Goal: Communication & Community: Answer question/provide support

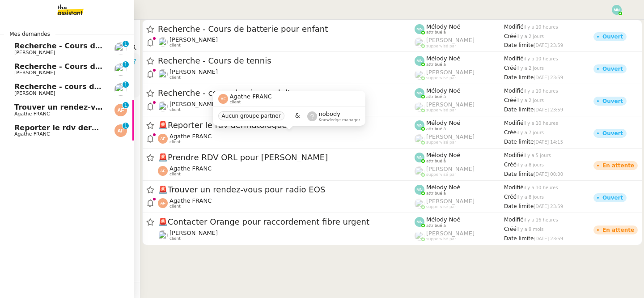
click at [25, 46] on span "Recherche - Cours de tennis" at bounding box center [71, 46] width 114 height 8
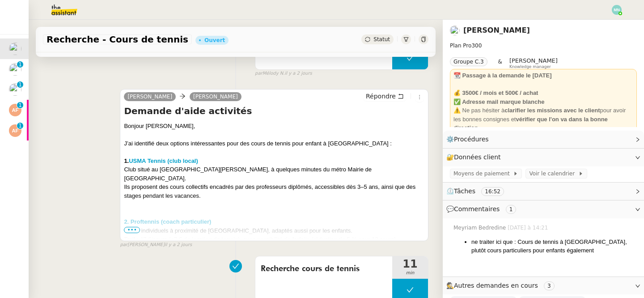
scroll to position [218, 0]
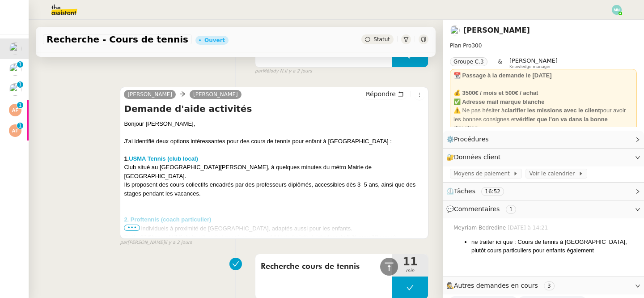
click at [131, 228] on span "•••" at bounding box center [132, 227] width 16 height 6
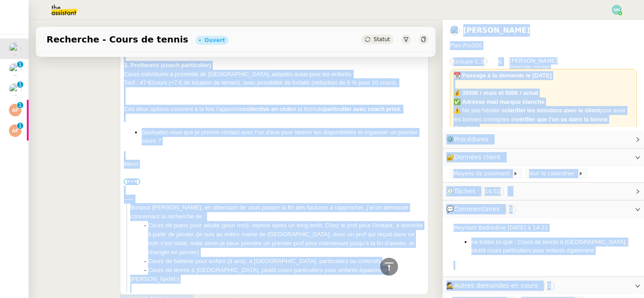
scroll to position [383, 0]
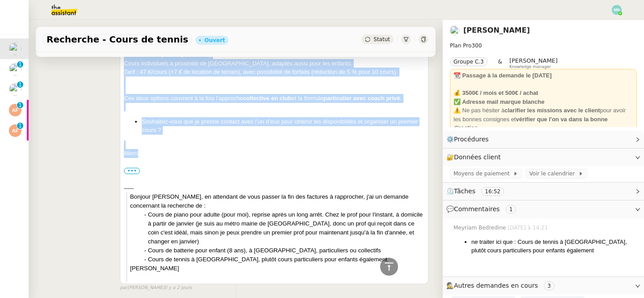
drag, startPoint x: 124, startPoint y: 124, endPoint x: 256, endPoint y: 140, distance: 132.5
click at [256, 140] on div "Bonjour [PERSON_NAME], J’ai identifié deux options intéressantes pour des cours…" at bounding box center [274, 118] width 300 height 328
copy div "Bonjour [PERSON_NAME], J’ai identifié deux options intéressantes pour des cours…"
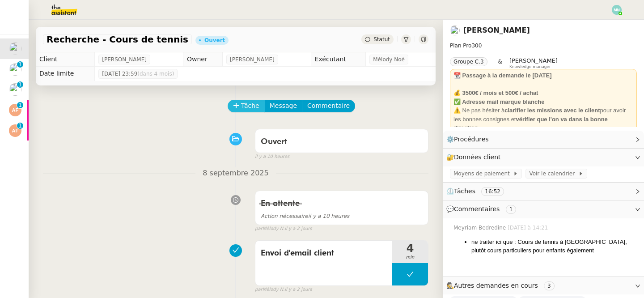
click at [242, 110] on span "Tâche" at bounding box center [250, 106] width 18 height 10
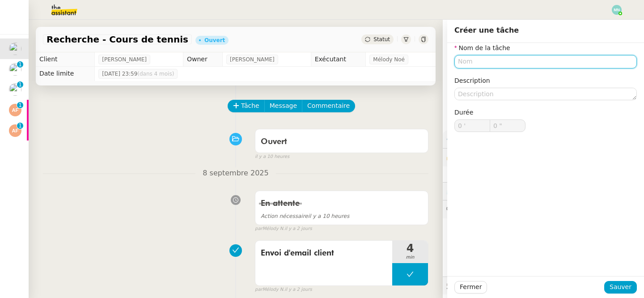
click at [491, 59] on input "text" at bounding box center [545, 61] width 182 height 13
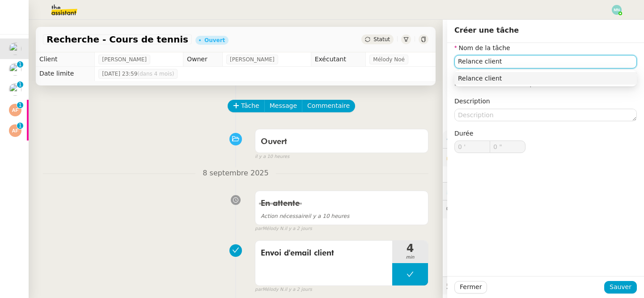
click at [504, 80] on div "Relance client" at bounding box center [545, 78] width 175 height 8
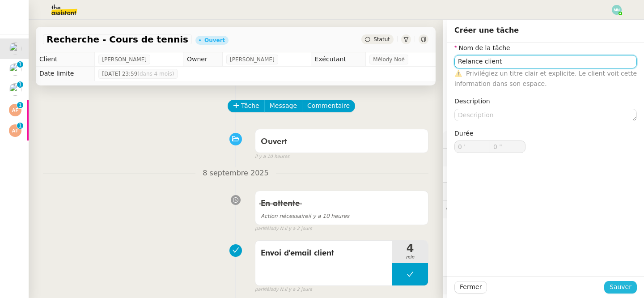
type input "Relance client"
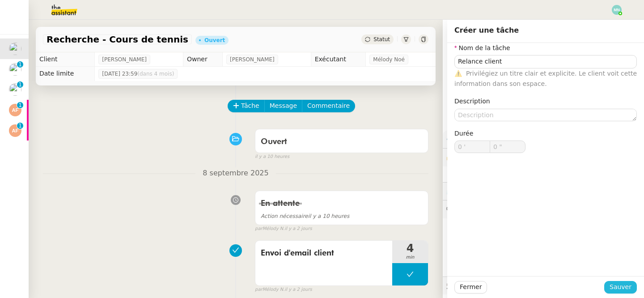
click at [618, 289] on span "Sauver" at bounding box center [620, 287] width 22 height 10
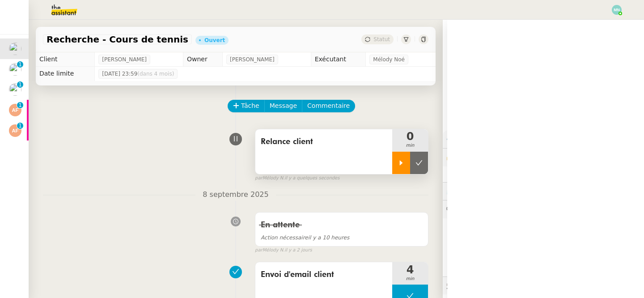
click at [403, 168] on div at bounding box center [401, 163] width 18 height 22
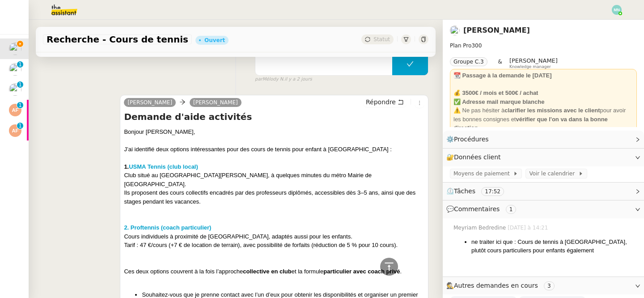
scroll to position [139, 0]
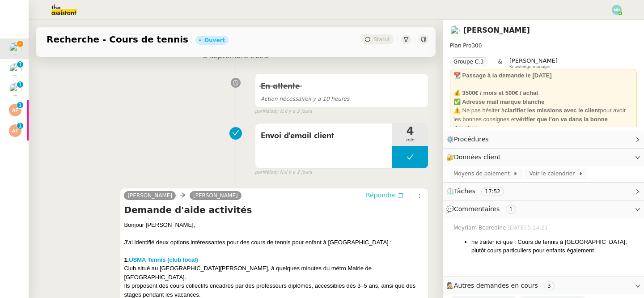
click at [385, 191] on span "Répondre" at bounding box center [381, 194] width 30 height 9
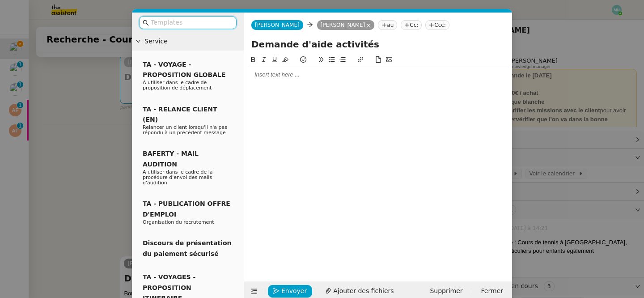
click at [182, 23] on input "text" at bounding box center [191, 22] width 80 height 10
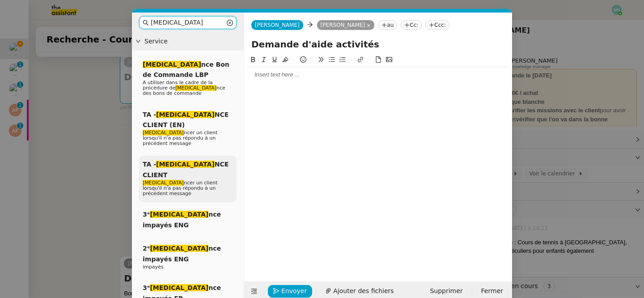
type input "[MEDICAL_DATA]"
click at [161, 161] on em "[MEDICAL_DATA]" at bounding box center [185, 164] width 59 height 7
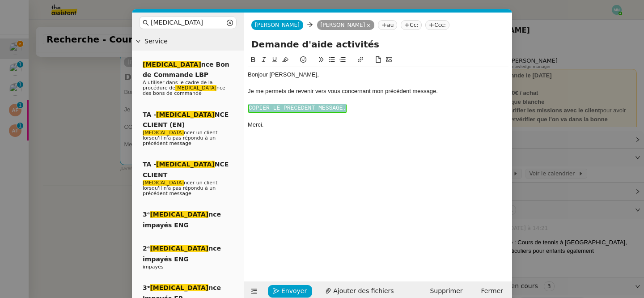
drag, startPoint x: 361, startPoint y: 110, endPoint x: 248, endPoint y: 98, distance: 113.7
click at [248, 98] on div "Bonjour ﻿[PERSON_NAME]﻿, Je me permets de revenir vers vous concernant mon préc…" at bounding box center [378, 99] width 261 height 65
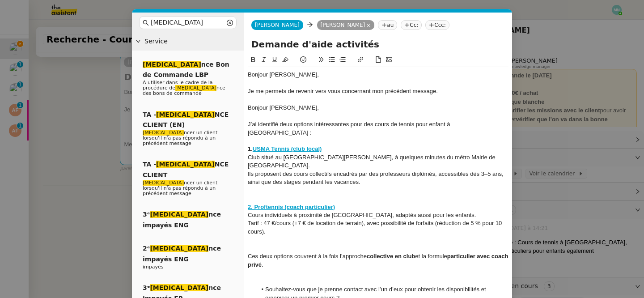
scroll to position [0, 0]
drag, startPoint x: 299, startPoint y: 110, endPoint x: 239, endPoint y: 107, distance: 60.0
click at [239, 107] on nz-layout "[MEDICAL_DATA] Service [MEDICAL_DATA] nce Bon de Commande LBP A utiliser dans l…" at bounding box center [322, 193] width 380 height 360
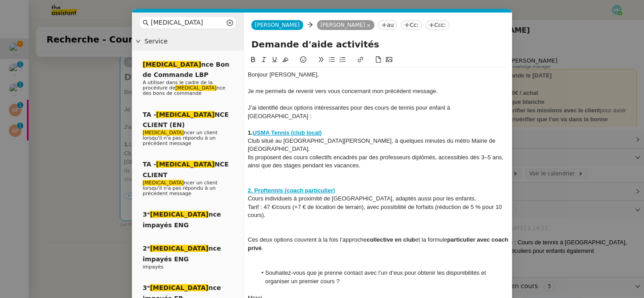
scroll to position [52, 0]
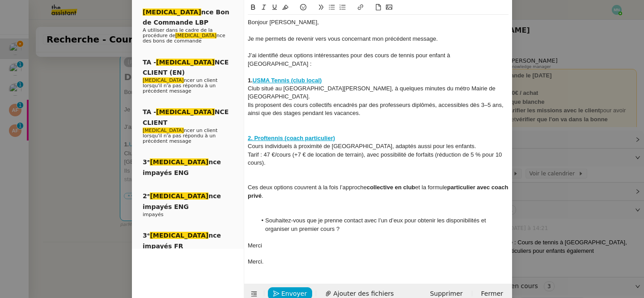
click at [284, 200] on div at bounding box center [378, 204] width 261 height 8
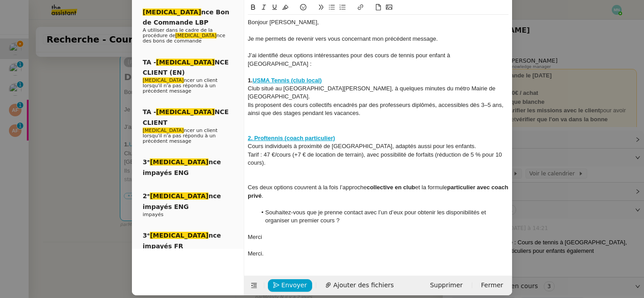
scroll to position [44, 0]
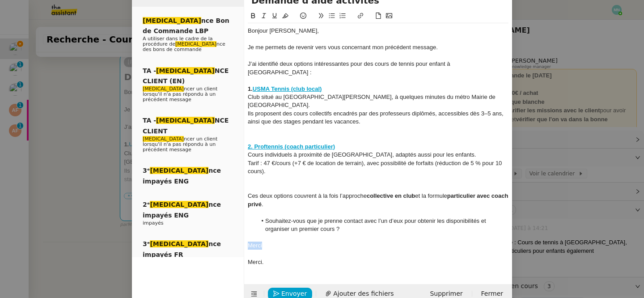
drag, startPoint x: 277, startPoint y: 227, endPoint x: 242, endPoint y: 224, distance: 35.0
click at [242, 225] on nz-layout "[MEDICAL_DATA] Service [MEDICAL_DATA] nce Bon de Commande LBP A utiliser dans l…" at bounding box center [322, 136] width 380 height 335
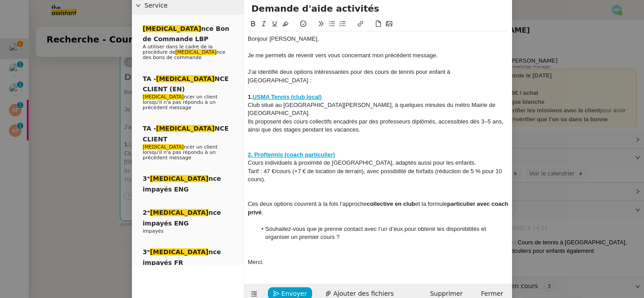
scroll to position [28, 0]
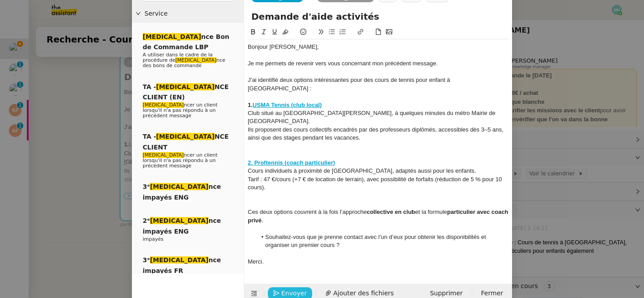
click at [288, 288] on span "Envoyer" at bounding box center [293, 293] width 25 height 10
click at [288, 288] on span "Confirmer l'envoi" at bounding box center [308, 293] width 54 height 10
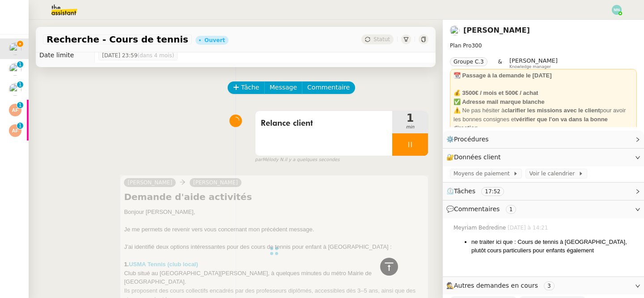
scroll to position [0, 0]
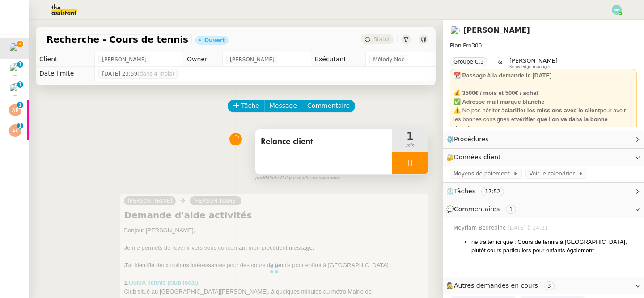
click at [402, 165] on div at bounding box center [410, 163] width 36 height 22
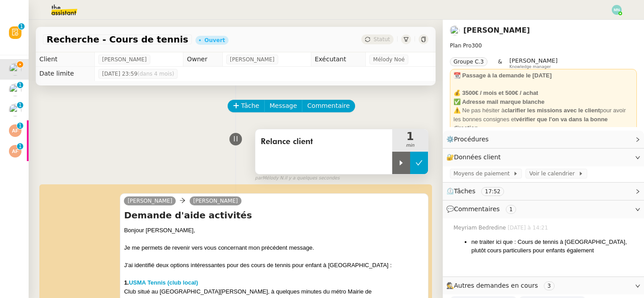
click at [418, 159] on icon at bounding box center [418, 162] width 7 height 7
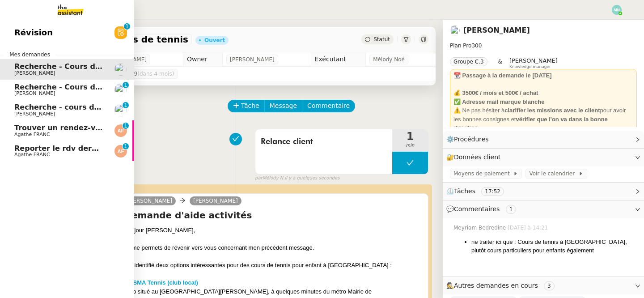
click at [22, 90] on span "Recherche - Cours de batterie pour enfant" at bounding box center [99, 87] width 171 height 8
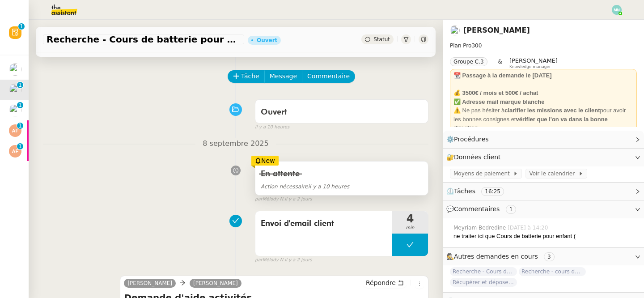
scroll to position [29, 0]
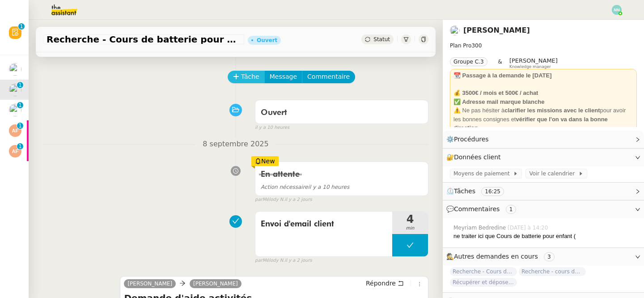
click at [254, 76] on span "Tâche" at bounding box center [250, 77] width 18 height 10
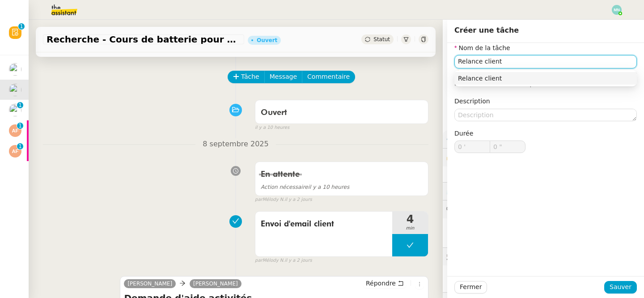
click at [517, 81] on div "Relance client" at bounding box center [545, 78] width 175 height 8
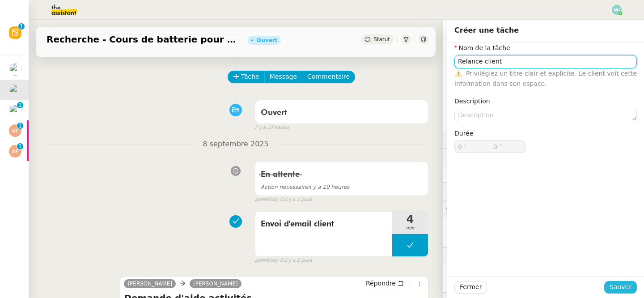
type input "Relance client"
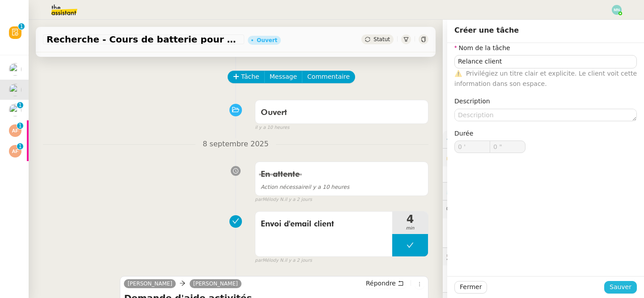
click at [625, 285] on span "Sauver" at bounding box center [620, 287] width 22 height 10
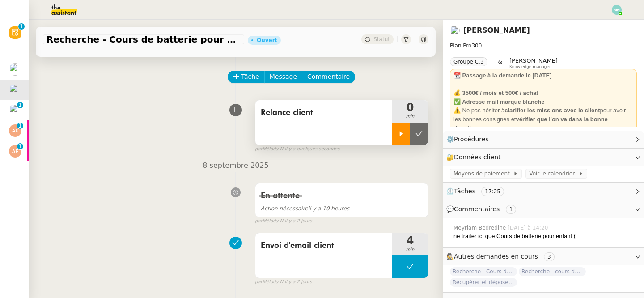
click at [401, 129] on div at bounding box center [401, 134] width 18 height 22
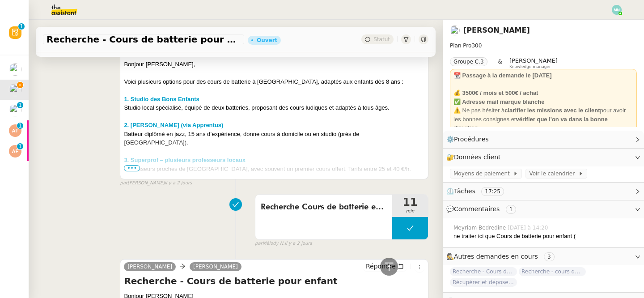
scroll to position [309, 0]
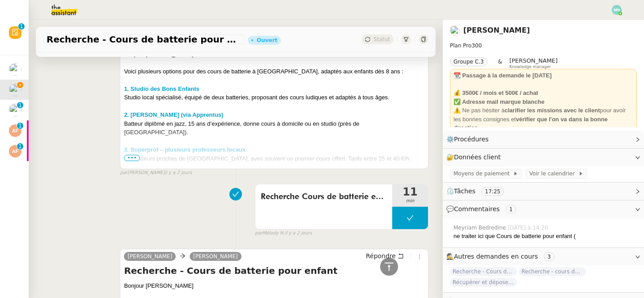
click at [134, 155] on span "•••" at bounding box center [132, 158] width 16 height 6
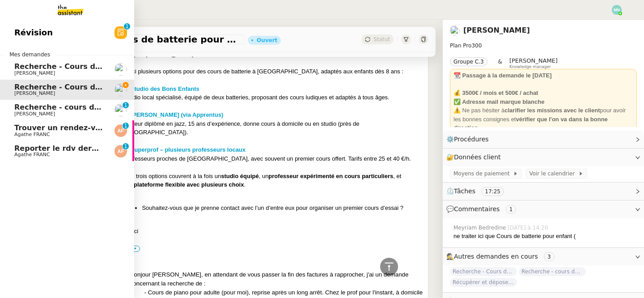
click at [21, 65] on span "Recherche - Cours de tennis" at bounding box center [71, 66] width 114 height 8
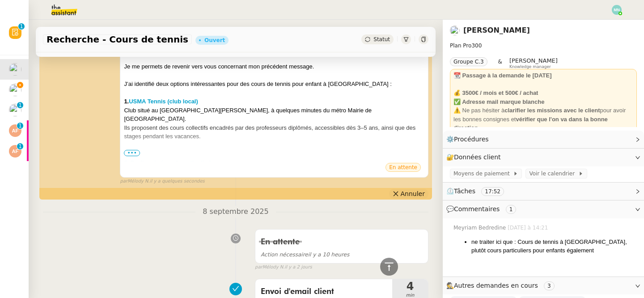
click at [406, 190] on span "Annuler" at bounding box center [413, 193] width 24 height 9
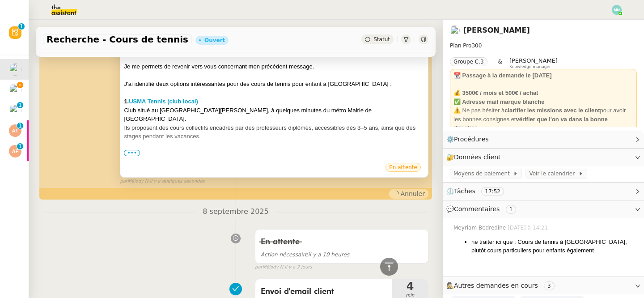
click at [166, 149] on div at bounding box center [274, 153] width 300 height 9
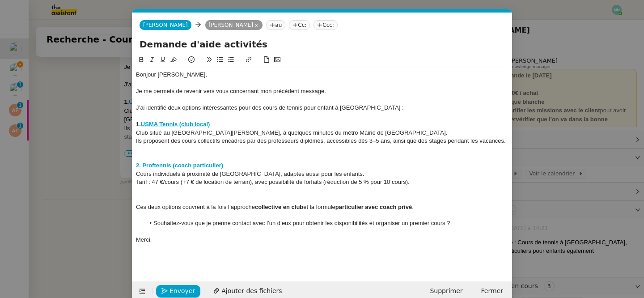
scroll to position [0, 19]
click at [174, 124] on strong "USMA Tennis (club local)" at bounding box center [175, 124] width 69 height 7
click at [185, 139] on link "[URL][DOMAIN_NAME]" at bounding box center [154, 141] width 61 height 12
click at [184, 167] on strong "2. Proftennis (coach particulier)" at bounding box center [179, 165] width 87 height 7
click at [188, 181] on link "[URL][DOMAIN_NAME]" at bounding box center [157, 182] width 61 height 12
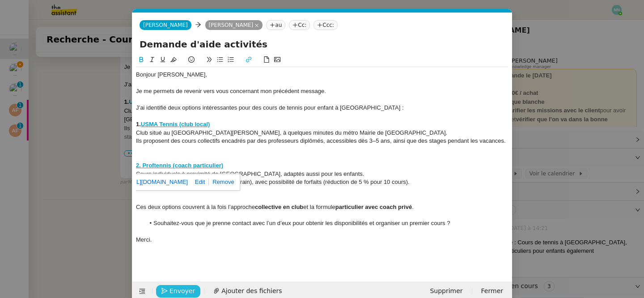
click at [177, 293] on span "Envoyer" at bounding box center [181, 291] width 25 height 10
click at [177, 293] on span "Confirmer l'envoi" at bounding box center [196, 291] width 54 height 10
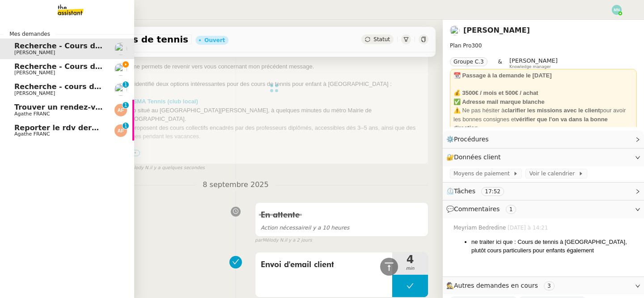
click at [22, 72] on span "[PERSON_NAME]" at bounding box center [34, 73] width 41 height 6
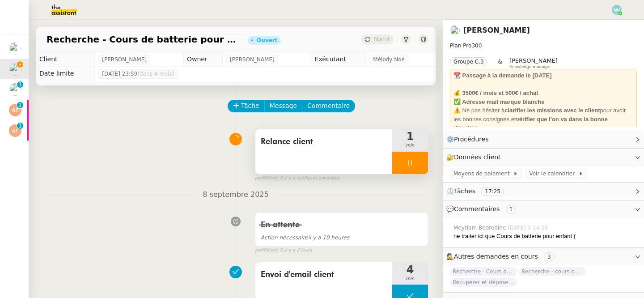
click at [401, 161] on div at bounding box center [410, 163] width 36 height 22
click at [419, 161] on icon at bounding box center [418, 162] width 7 height 7
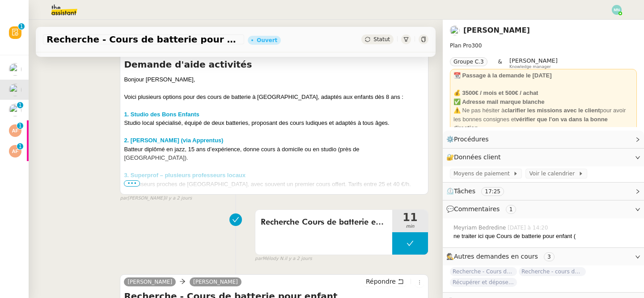
scroll to position [296, 0]
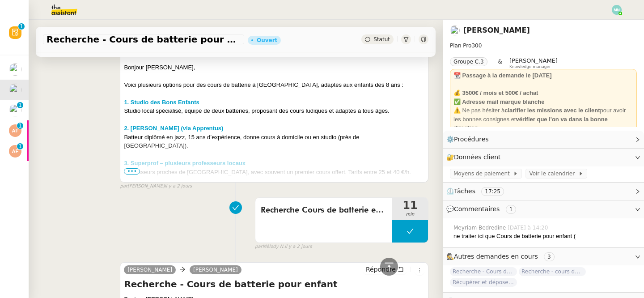
click at [305, 150] on div at bounding box center [274, 154] width 300 height 9
click at [132, 168] on span "•••" at bounding box center [132, 171] width 16 height 6
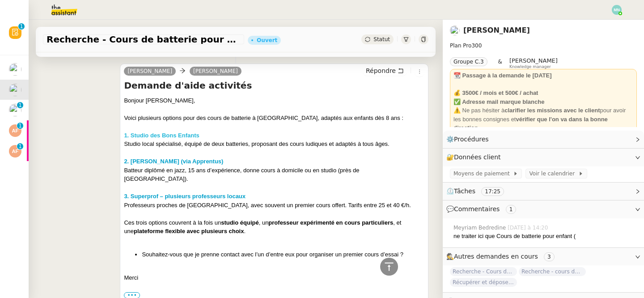
scroll to position [262, 0]
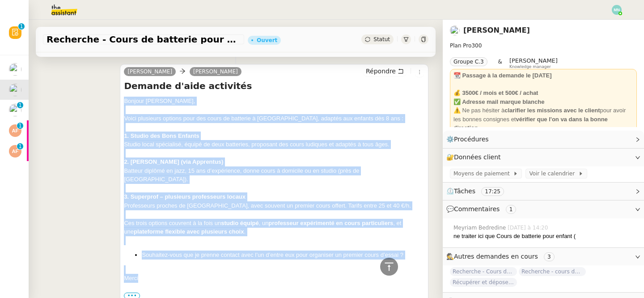
drag, startPoint x: 126, startPoint y: 101, endPoint x: 226, endPoint y: 271, distance: 197.5
click at [226, 271] on div "Bonjour [PERSON_NAME], Voici plusieurs options pour des cours de batterie à [GE…" at bounding box center [274, 252] width 300 height 310
copy div "Bonjour [PERSON_NAME], Voici plusieurs options pour des cours de batterie à [GE…"
click at [387, 67] on span "Répondre" at bounding box center [381, 71] width 30 height 9
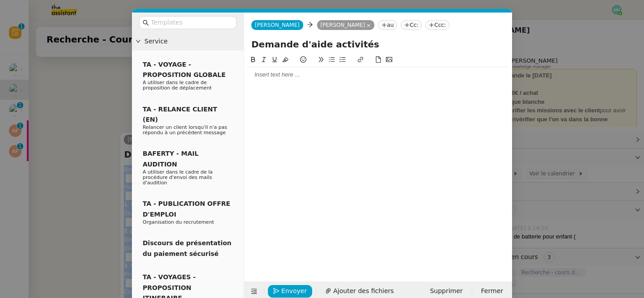
scroll to position [330, 0]
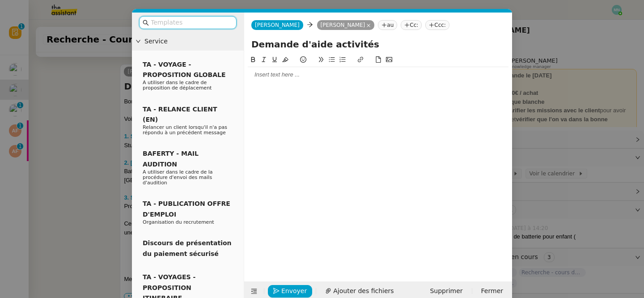
click at [191, 22] on input "text" at bounding box center [191, 22] width 80 height 10
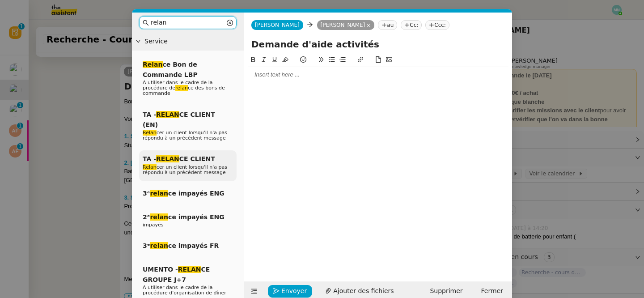
type input "relan"
click at [178, 164] on span "Relan cer un client lorsqu'il n'a pas répondu à un précédent message" at bounding box center [185, 169] width 85 height 11
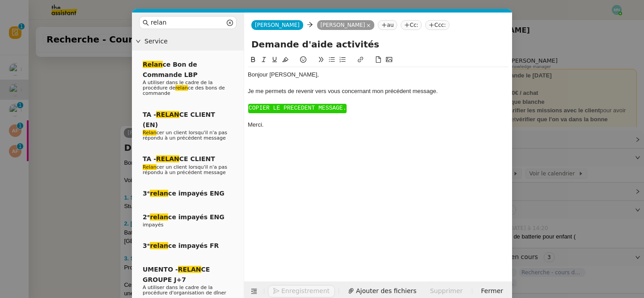
scroll to position [392, 0]
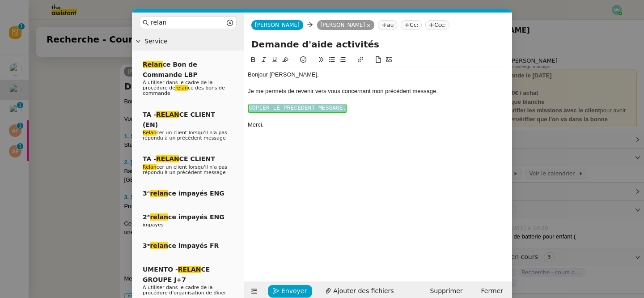
drag, startPoint x: 359, startPoint y: 112, endPoint x: 249, endPoint y: 97, distance: 111.4
click at [249, 97] on div "Bonjour ﻿[PERSON_NAME]﻿, Je me permets de revenir vers vous concernant mon préc…" at bounding box center [378, 99] width 261 height 65
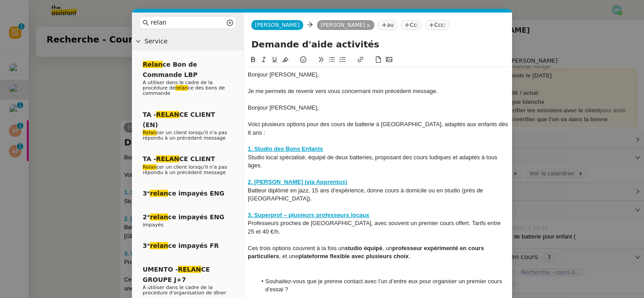
scroll to position [448, 0]
drag, startPoint x: 314, startPoint y: 111, endPoint x: 247, endPoint y: 104, distance: 67.5
click at [248, 104] on div "Bonjour [PERSON_NAME]," at bounding box center [378, 108] width 261 height 8
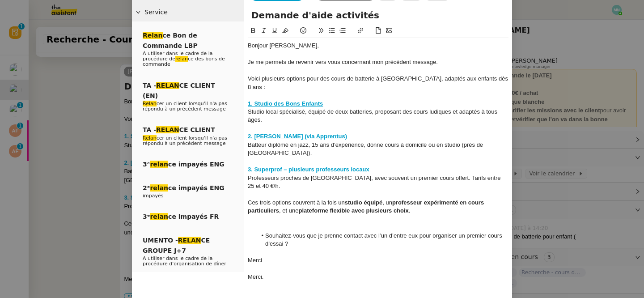
scroll to position [44, 0]
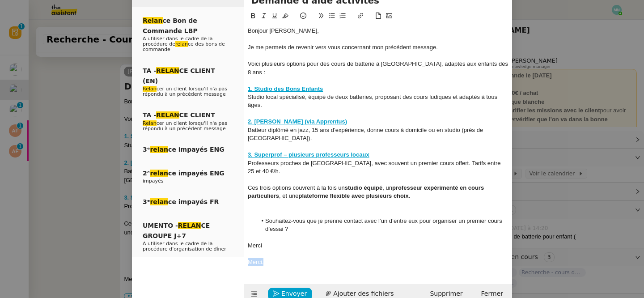
drag, startPoint x: 269, startPoint y: 245, endPoint x: 238, endPoint y: 244, distance: 31.3
click at [238, 244] on nz-layout "relan Service Relan ce Bon de Commande LBP A utiliser dans le cadre de la procé…" at bounding box center [322, 136] width 380 height 335
click at [294, 85] on strong "1. Studio des Bons Enfants" at bounding box center [285, 88] width 75 height 7
click at [292, 97] on link "[URL][DOMAIN_NAME]" at bounding box center [262, 97] width 61 height 12
click at [288, 118] on strong "2. [PERSON_NAME] (via Apprentus)" at bounding box center [297, 121] width 99 height 7
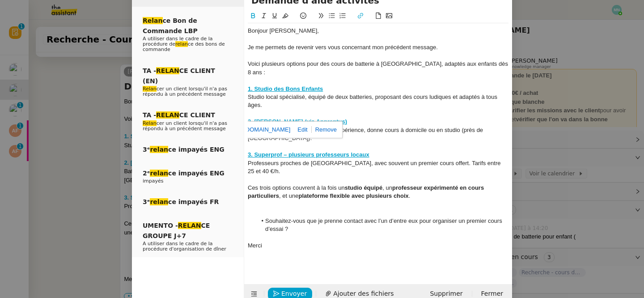
click at [280, 129] on link "[URL][DOMAIN_NAME]" at bounding box center [259, 130] width 61 height 12
click at [284, 151] on strong "3. Superprof – plusieurs professeurs locaux" at bounding box center [309, 154] width 122 height 7
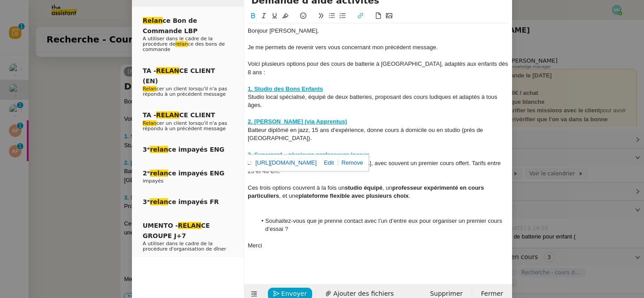
click at [286, 164] on link "[URL][DOMAIN_NAME]" at bounding box center [285, 163] width 61 height 12
click at [296, 288] on span "Envoyer" at bounding box center [293, 293] width 25 height 10
click at [296, 288] on span "Confirmer l'envoi" at bounding box center [308, 293] width 54 height 10
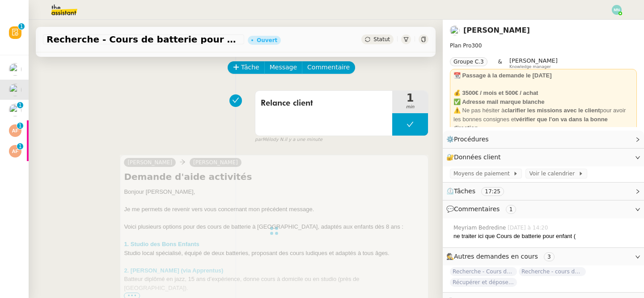
scroll to position [0, 0]
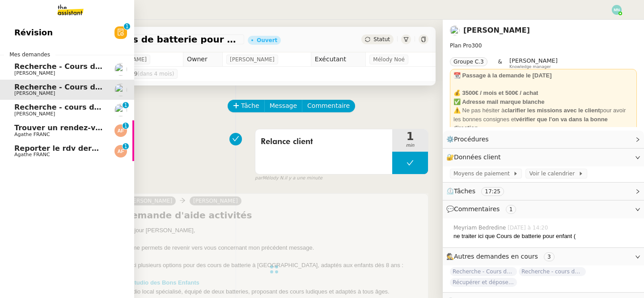
click at [17, 104] on span "Recherche - cours de piano adulte" at bounding box center [83, 107] width 138 height 8
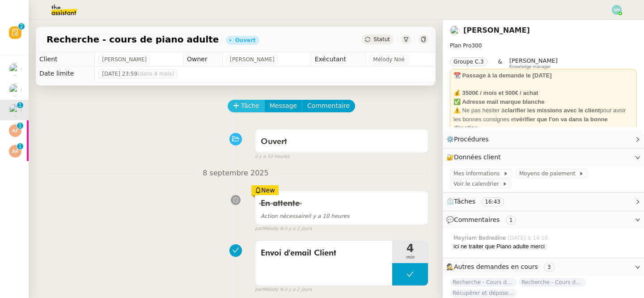
click at [245, 108] on span "Tâche" at bounding box center [250, 106] width 18 height 10
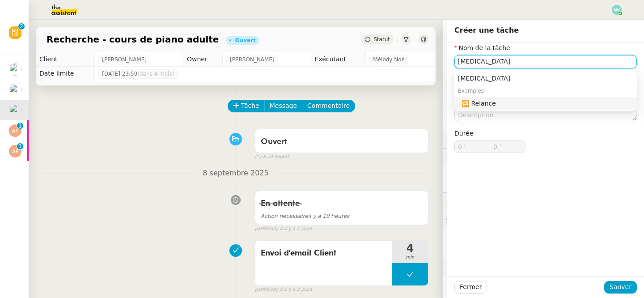
click at [543, 106] on div "🔁 Relance" at bounding box center [547, 103] width 172 height 8
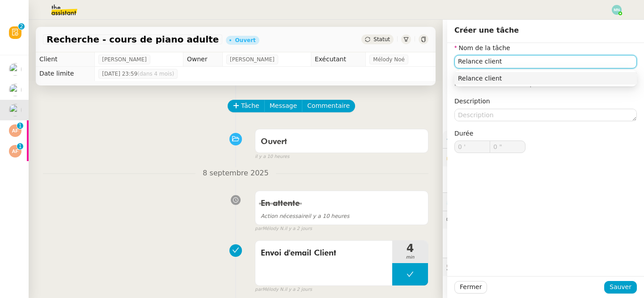
click at [563, 78] on div "Relance client" at bounding box center [545, 78] width 175 height 8
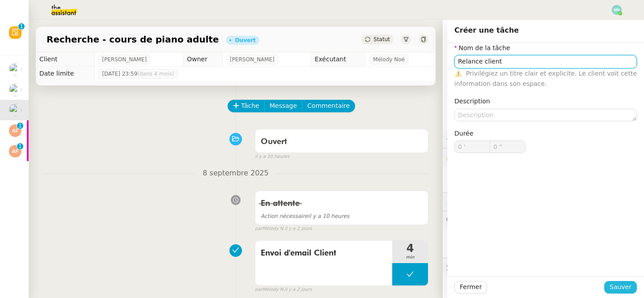
type input "Relance client"
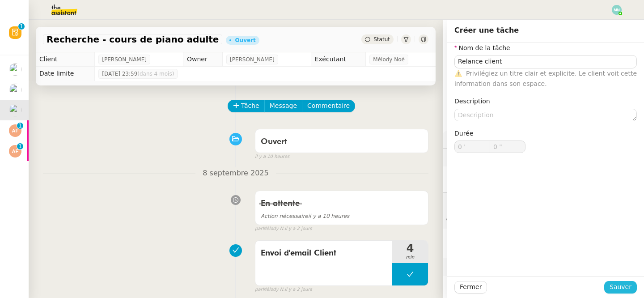
click at [618, 284] on span "Sauver" at bounding box center [620, 287] width 22 height 10
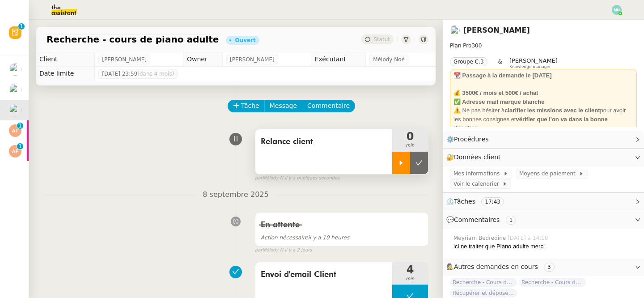
click at [404, 158] on div at bounding box center [401, 163] width 18 height 22
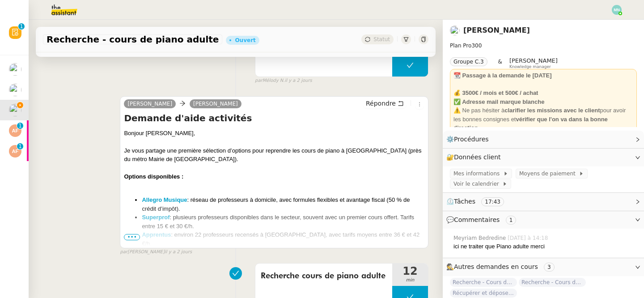
scroll to position [234, 0]
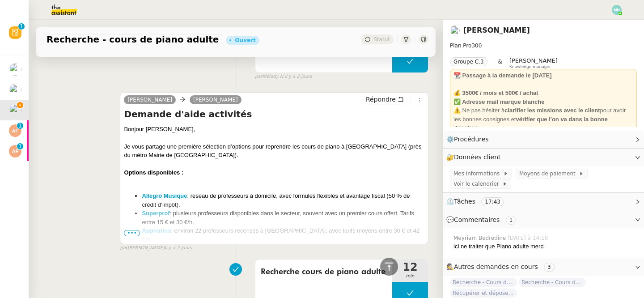
click at [131, 234] on span "•••" at bounding box center [132, 233] width 16 height 6
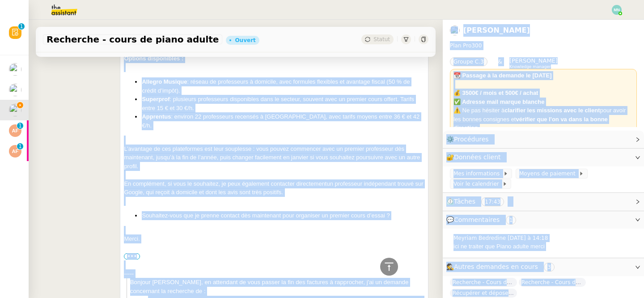
scroll to position [368, 0]
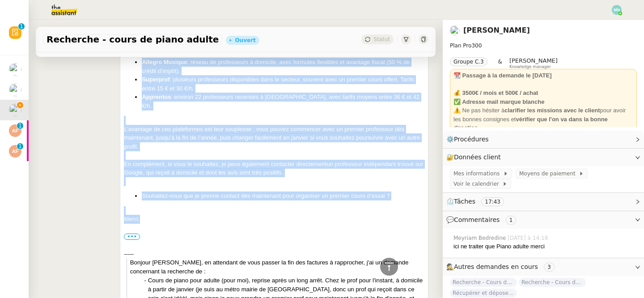
drag, startPoint x: 122, startPoint y: 128, endPoint x: 211, endPoint y: 207, distance: 118.5
click at [211, 207] on div "[PERSON_NAME] [PERSON_NAME] Répondre Demande d'aide activités Bonjour [PERSON_N…" at bounding box center [274, 154] width 309 height 392
copy div "Loremip Dolorsi, Am cons adipisc eli seddoeiu temporinc u’laboree dolo magnaali…"
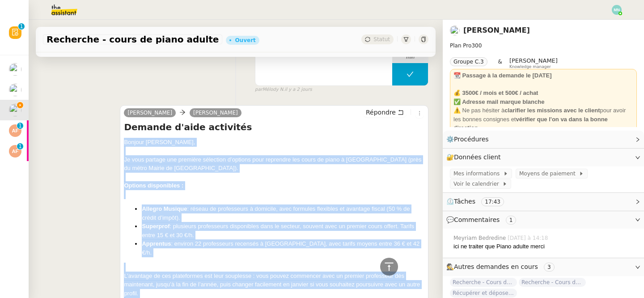
scroll to position [166, 0]
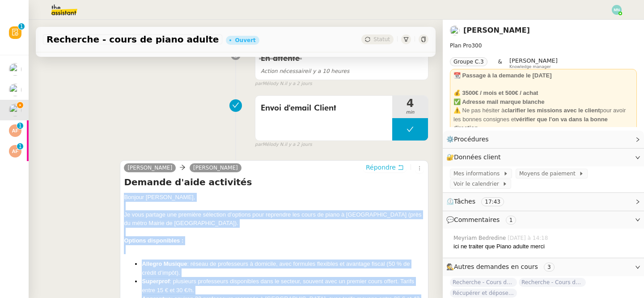
click at [382, 165] on span "Répondre" at bounding box center [381, 167] width 30 height 9
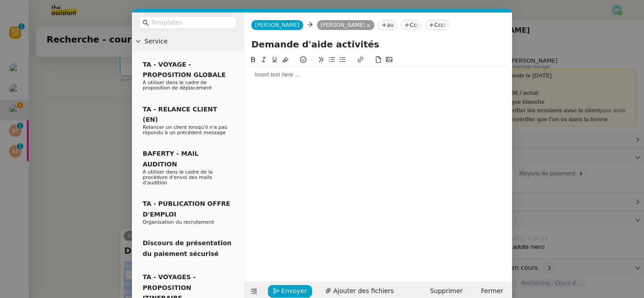
scroll to position [234, 0]
click at [175, 24] on input "text" at bounding box center [191, 22] width 80 height 10
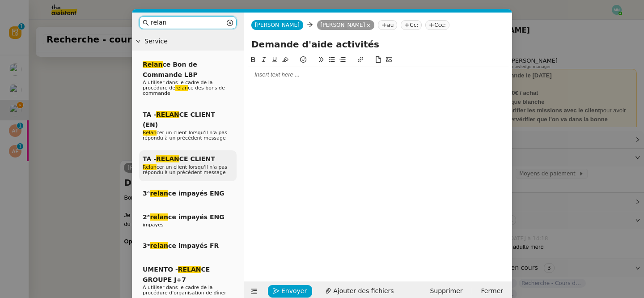
type input "relan"
click at [179, 155] on span "TA - RELAN CE CLIENT" at bounding box center [179, 158] width 72 height 7
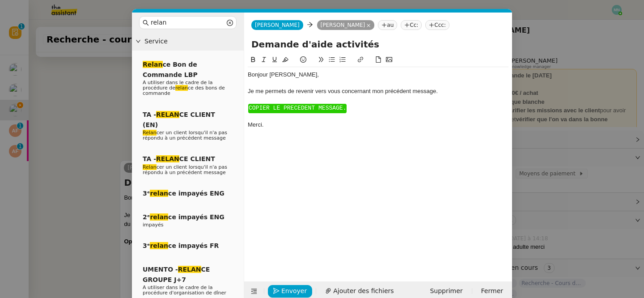
scroll to position [296, 0]
drag, startPoint x: 376, startPoint y: 110, endPoint x: 245, endPoint y: 102, distance: 131.3
click at [245, 102] on nz-spin "Bonjour ﻿[PERSON_NAME]﻿, Je me permets de revenir vers vous concernant mon préc…" at bounding box center [378, 163] width 268 height 216
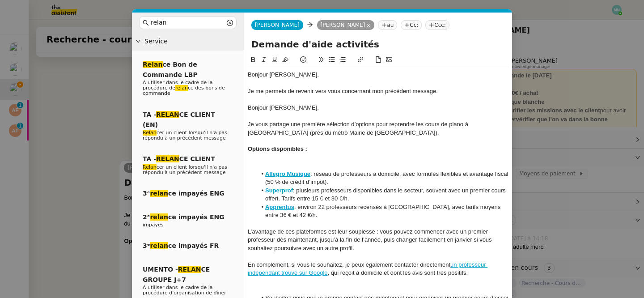
scroll to position [351, 0]
drag, startPoint x: 310, startPoint y: 111, endPoint x: 243, endPoint y: 109, distance: 67.1
click at [243, 109] on nz-layout "relan Service Relan ce Bon de Commande LBP A utiliser dans le cadre de la procé…" at bounding box center [322, 197] width 380 height 368
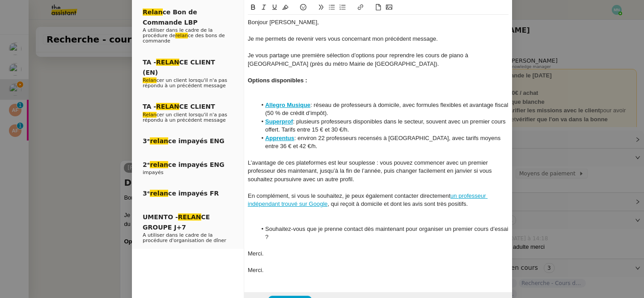
scroll to position [77, 0]
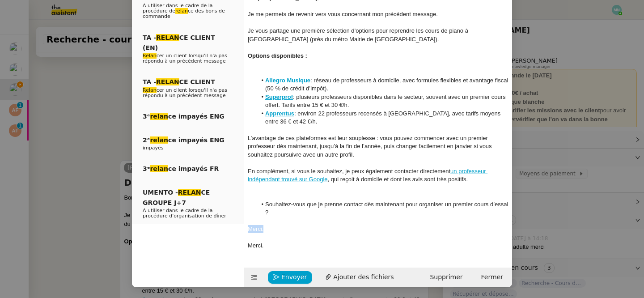
drag, startPoint x: 269, startPoint y: 227, endPoint x: 241, endPoint y: 226, distance: 28.6
click at [241, 226] on nz-layout "relan Service Relan ce Bon de Commande LBP A utiliser dans le cadre de la procé…" at bounding box center [322, 111] width 380 height 351
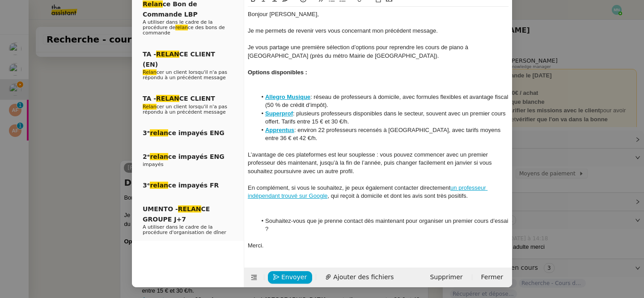
scroll to position [60, 0]
click at [283, 96] on strong "Allegro Musique" at bounding box center [287, 96] width 45 height 7
click at [295, 109] on link "[URL][DOMAIN_NAME]" at bounding box center [265, 113] width 61 height 12
click at [310, 157] on div "L’avantage de ces plateformes est leur souplesse : vous pouvez commencer avec u…" at bounding box center [378, 163] width 261 height 25
click at [285, 114] on strong "Superprof" at bounding box center [279, 113] width 28 height 7
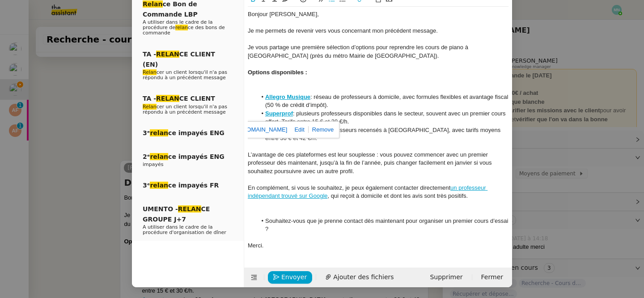
click at [287, 128] on link "[URL][DOMAIN_NAME]" at bounding box center [256, 130] width 61 height 12
click at [315, 160] on div "L’avantage de ces plateformes est leur souplesse : vous pouvez commencer avec u…" at bounding box center [378, 163] width 261 height 25
click at [282, 131] on strong "Apprentus" at bounding box center [279, 130] width 29 height 7
click at [275, 144] on link "[URL][DOMAIN_NAME][DOMAIN_NAME]" at bounding box center [271, 146] width 89 height 12
click at [330, 146] on link at bounding box center [326, 146] width 21 height 7
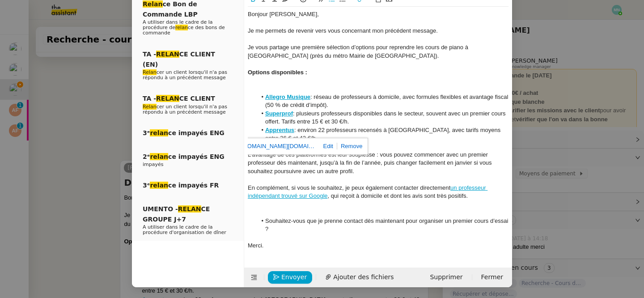
type input "[URL][DOMAIN_NAME][DOMAIN_NAME]"
paste input "[URL][DOMAIN_NAME]"
type input "[URL][DOMAIN_NAME]"
click at [339, 147] on link at bounding box center [335, 146] width 21 height 7
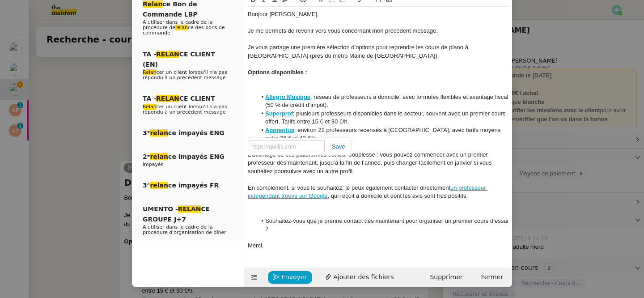
scroll to position [0, 0]
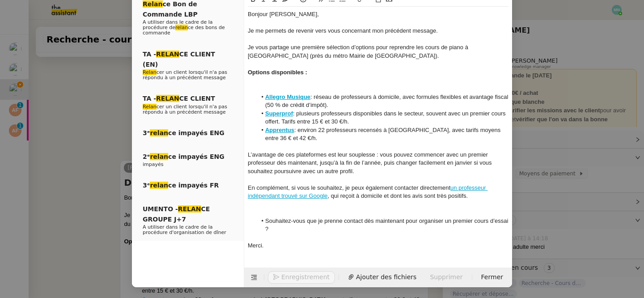
click at [354, 203] on div at bounding box center [378, 204] width 261 height 8
click at [290, 276] on span "Envoyer" at bounding box center [293, 277] width 25 height 10
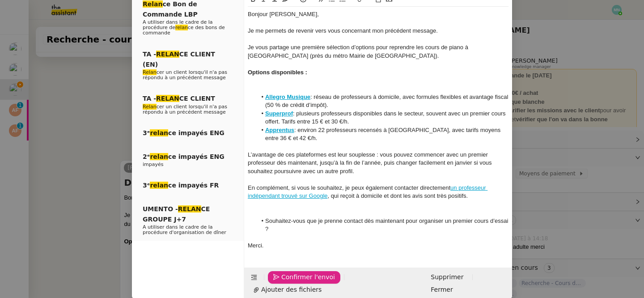
click at [290, 276] on span "Confirmer l'envoi" at bounding box center [308, 277] width 54 height 10
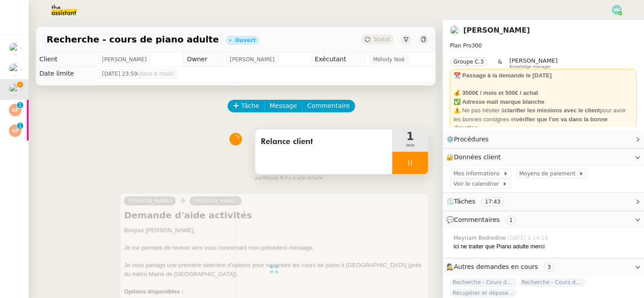
click at [396, 162] on div at bounding box center [410, 163] width 36 height 22
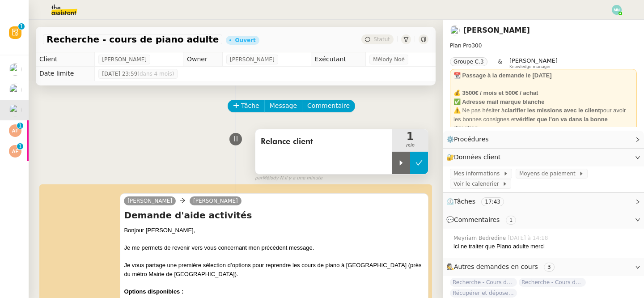
click at [419, 161] on icon at bounding box center [418, 162] width 7 height 7
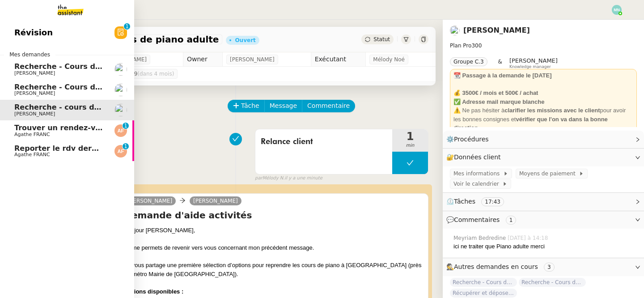
click at [31, 131] on span "Trouver un rendez-vous pour radio EOS" at bounding box center [93, 127] width 158 height 8
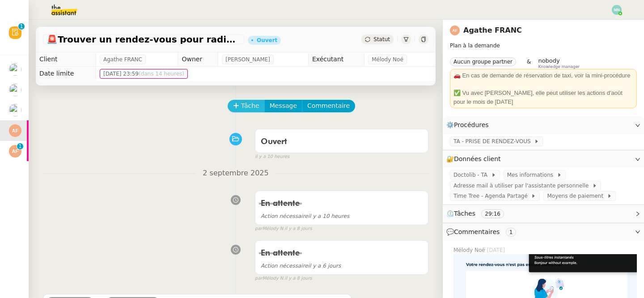
click at [250, 105] on span "Tâche" at bounding box center [250, 106] width 18 height 10
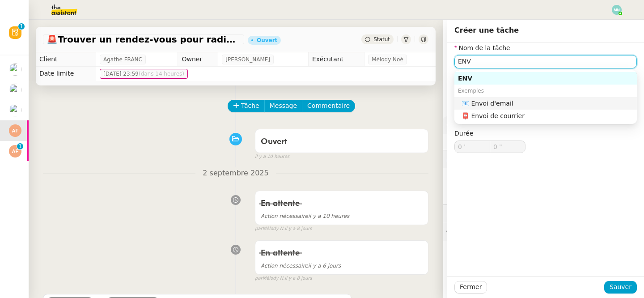
click at [497, 102] on div "📧 Envoi d'email" at bounding box center [547, 103] width 172 height 8
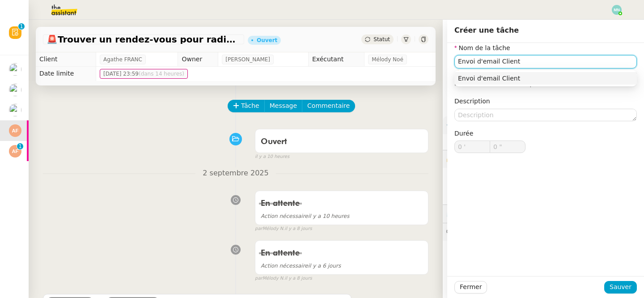
type input "Envoi d'email Client"
click at [532, 87] on div "Envoi d'email Client" at bounding box center [545, 78] width 182 height 20
click at [527, 78] on div "Envoi d'email Client" at bounding box center [545, 78] width 175 height 8
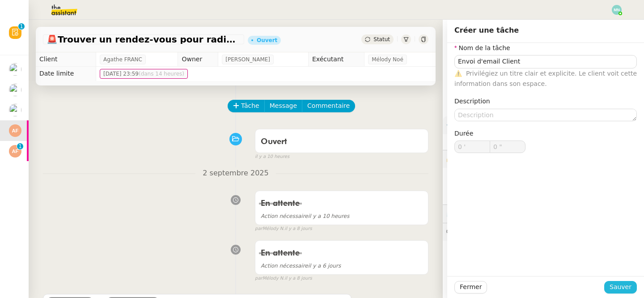
click at [630, 287] on span "Sauver" at bounding box center [620, 287] width 22 height 10
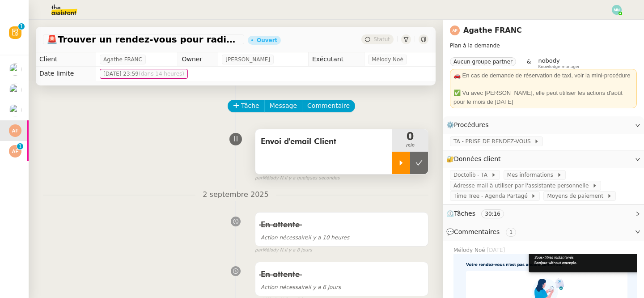
click at [398, 163] on icon at bounding box center [401, 162] width 7 height 7
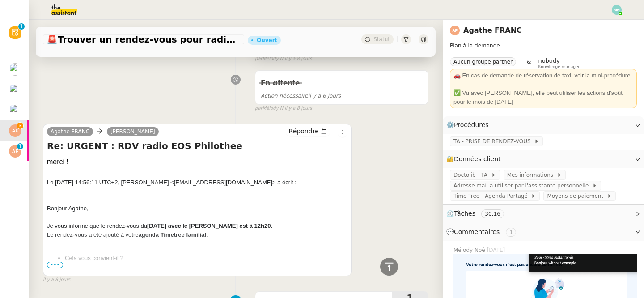
scroll to position [192, 0]
click at [306, 127] on span "Répondre" at bounding box center [304, 130] width 30 height 9
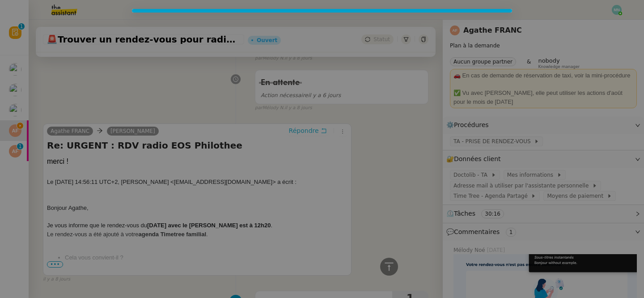
scroll to position [260, 0]
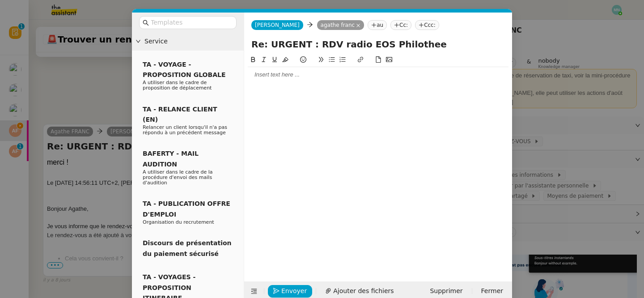
click at [269, 68] on div at bounding box center [378, 74] width 261 height 15
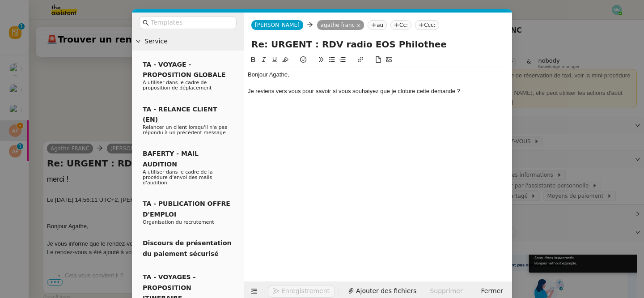
scroll to position [304, 0]
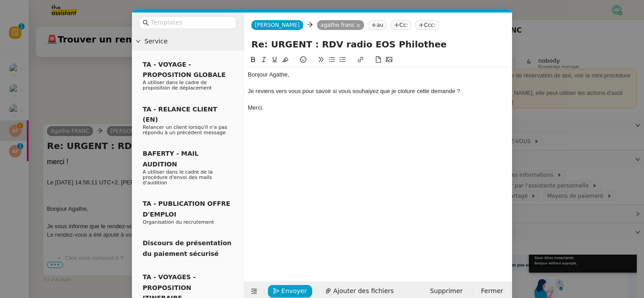
click at [360, 93] on div "Je reviens vers vous pour savoir si vous souhaiyez que je cloture cette demande…" at bounding box center [378, 91] width 261 height 8
click at [0, 0] on lt-span "souhai t ez" at bounding box center [0, 0] width 0 height 0
click at [407, 90] on div "Je reviens vers vous pour savoir si vous souhaitez que je cloture cette demande…" at bounding box center [378, 91] width 261 height 8
click at [0, 0] on lt-span "cl ô ture" at bounding box center [0, 0] width 0 height 0
click at [348, 100] on div at bounding box center [378, 100] width 261 height 8
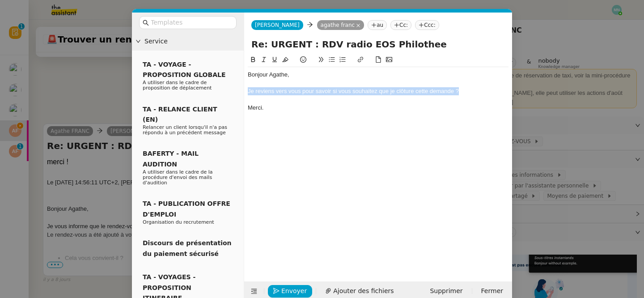
drag, startPoint x: 472, startPoint y: 89, endPoint x: 238, endPoint y: 94, distance: 233.9
click at [238, 94] on nz-layout "Service TA - VOYAGE - PROPOSITION GLOBALE A utiliser dans le cadre de propositi…" at bounding box center [322, 157] width 380 height 288
click at [333, 58] on icon at bounding box center [332, 59] width 6 height 6
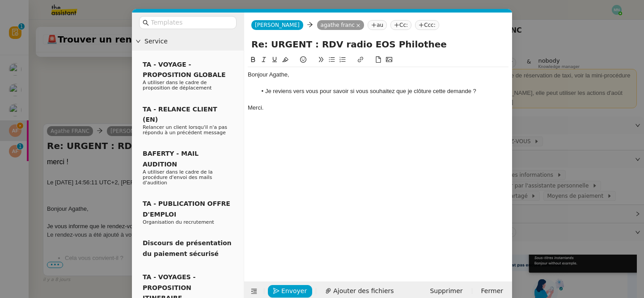
click at [351, 142] on div "Bonjour [PERSON_NAME], Je reviens vers vous pour savoir si vous souhaitez que j…" at bounding box center [378, 161] width 261 height 213
click at [290, 291] on span "Envoyer" at bounding box center [293, 291] width 25 height 10
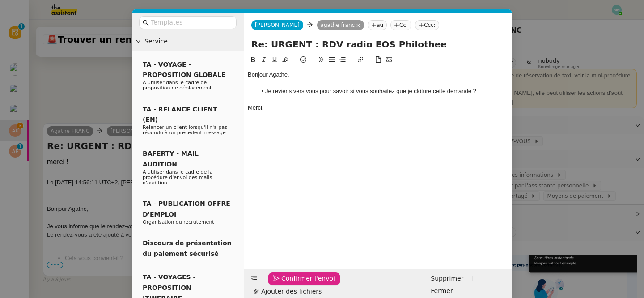
click at [290, 283] on span "Confirmer l'envoi" at bounding box center [308, 278] width 54 height 10
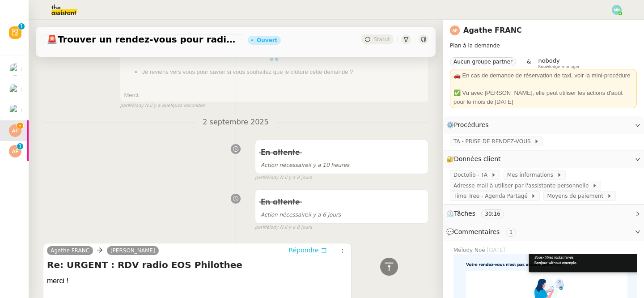
scroll to position [0, 0]
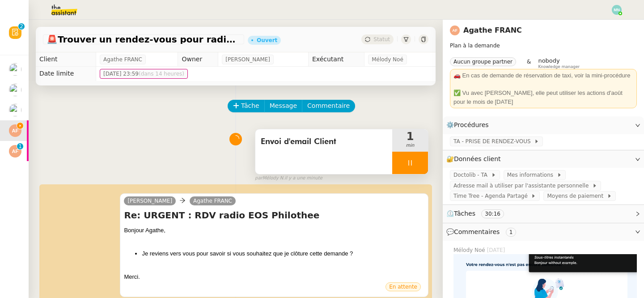
click at [400, 160] on div at bounding box center [410, 163] width 36 height 22
click at [419, 169] on button at bounding box center [419, 163] width 18 height 22
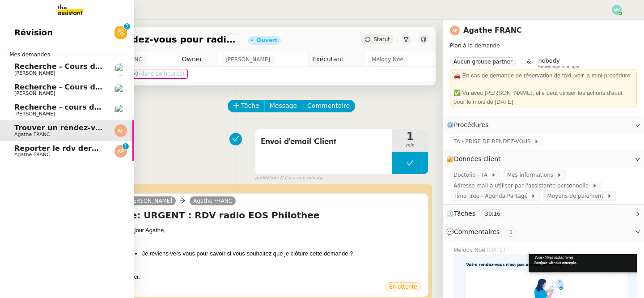
click at [20, 153] on span "Agathe FRANC" at bounding box center [32, 155] width 36 height 6
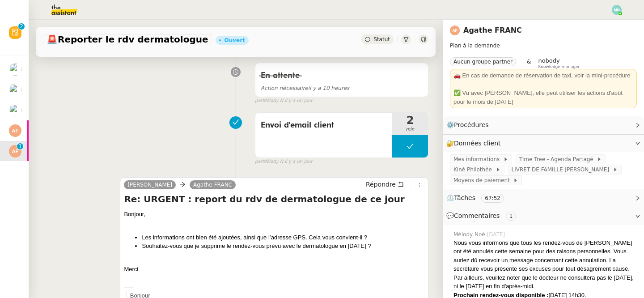
scroll to position [136, 0]
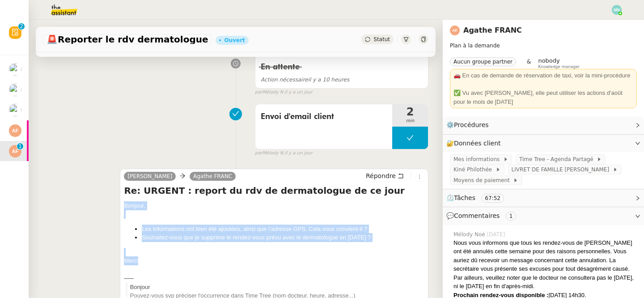
drag, startPoint x: 151, startPoint y: 256, endPoint x: 118, endPoint y: 206, distance: 60.2
click at [118, 206] on div "[PERSON_NAME] Re: URGENT : report du rdv de dermatologue de ce jour Bonjour, Le…" at bounding box center [235, 245] width 385 height 168
drag, startPoint x: 150, startPoint y: 260, endPoint x: 123, endPoint y: 197, distance: 68.1
click at [123, 197] on div "[PERSON_NAME] Re: URGENT : report du rdv de dermatologue de ce jour Bonjour, Le…" at bounding box center [274, 245] width 309 height 152
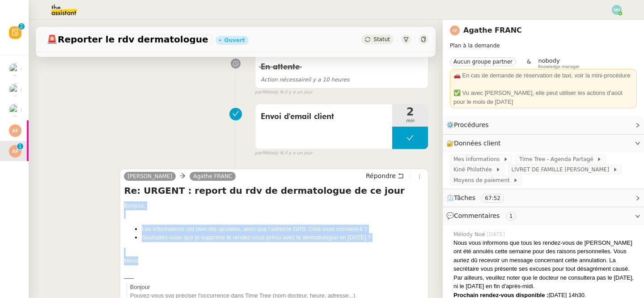
copy div "Bonjour, Les informations ont bien été ajoutées, ainsi que l’adresse GPS. Cela …"
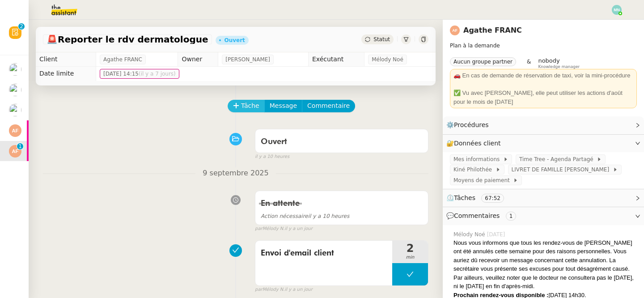
click at [249, 106] on span "Tâche" at bounding box center [250, 106] width 18 height 10
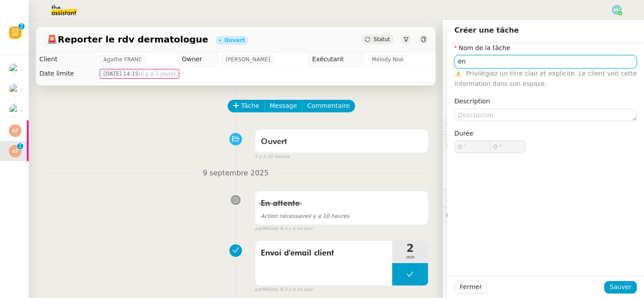
type input "e"
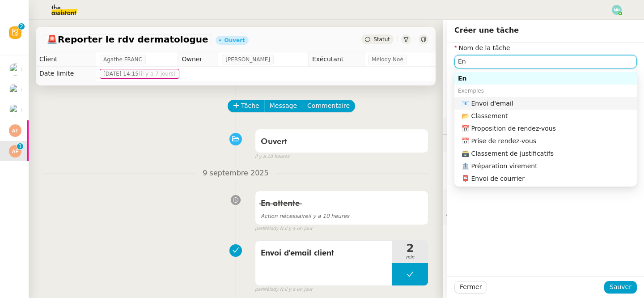
click at [525, 102] on div "📧 Envoi d'email" at bounding box center [547, 103] width 172 height 8
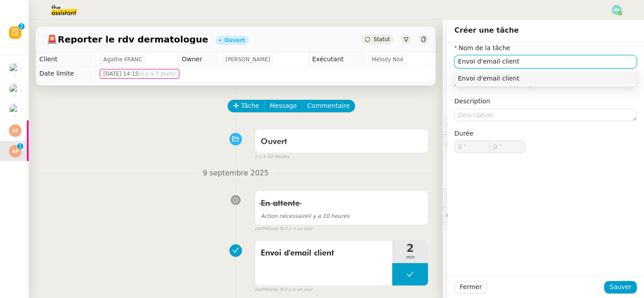
click at [542, 76] on div "Envoi d'email client" at bounding box center [545, 78] width 175 height 8
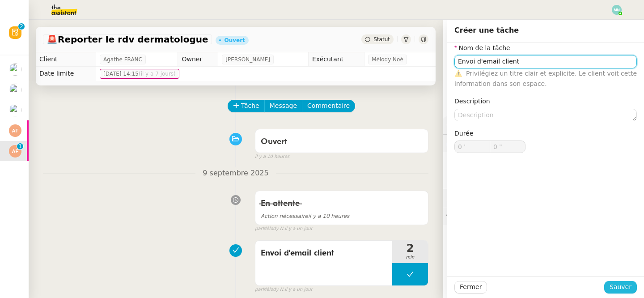
type input "Envoi d'email client"
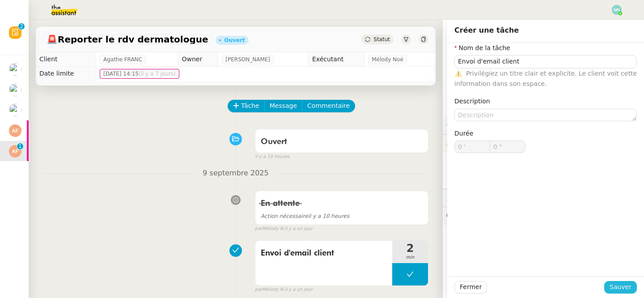
click at [633, 285] on button "Sauver" at bounding box center [620, 287] width 33 height 13
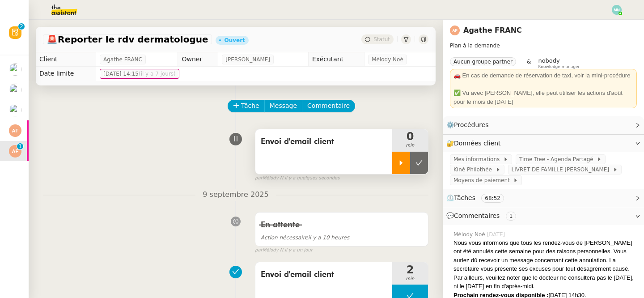
click at [406, 158] on div at bounding box center [401, 163] width 18 height 22
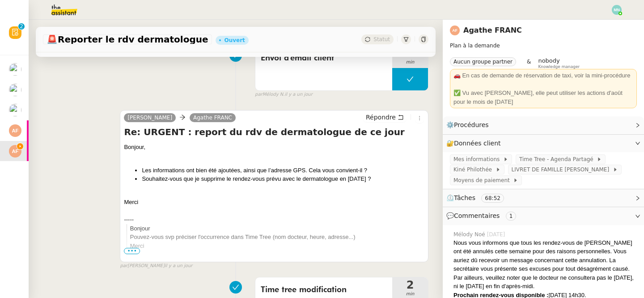
scroll to position [240, 0]
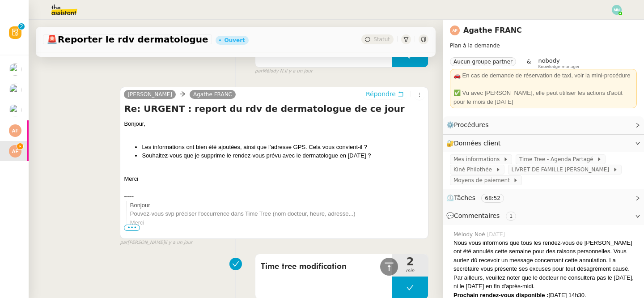
click at [389, 94] on span "Répondre" at bounding box center [381, 93] width 30 height 9
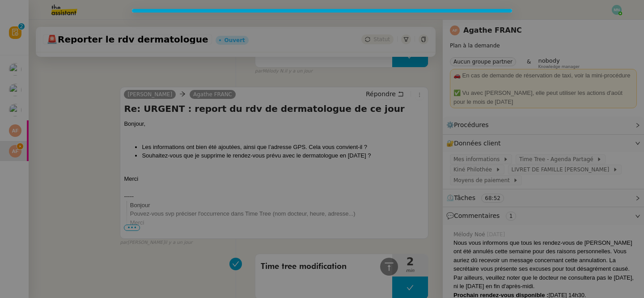
scroll to position [308, 0]
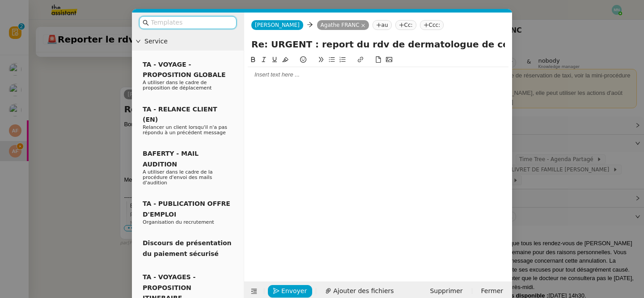
click at [196, 20] on input "text" at bounding box center [191, 22] width 80 height 10
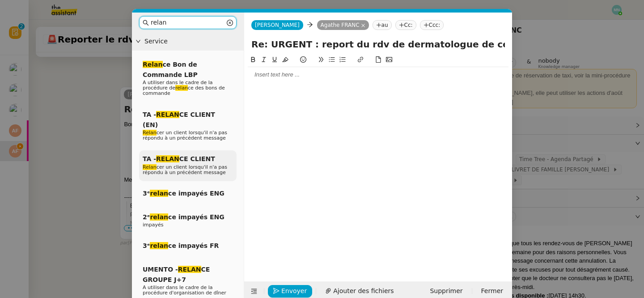
type input "relan"
click at [173, 165] on div "TA - RELAN CE CLIENT Relan cer un client lorsqu'il n'a pas répondu à un précéde…" at bounding box center [187, 165] width 97 height 31
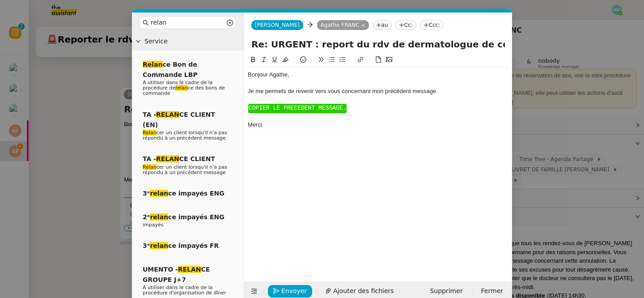
scroll to position [369, 0]
drag, startPoint x: 356, startPoint y: 112, endPoint x: 245, endPoint y: 102, distance: 112.2
click at [245, 102] on nz-spin "Bonjour ﻿Agathe﻿, Je me permets de revenir vers vous concernant mon précédent m…" at bounding box center [378, 163] width 268 height 216
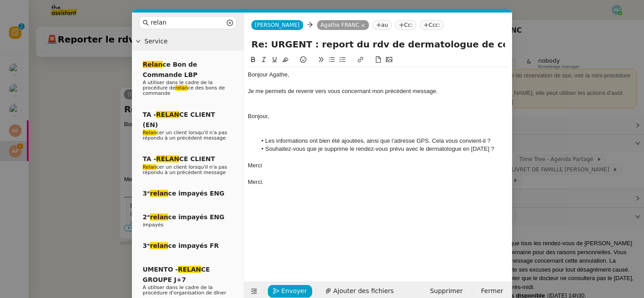
scroll to position [425, 0]
drag, startPoint x: 278, startPoint y: 131, endPoint x: 245, endPoint y: 102, distance: 43.4
click at [245, 102] on nz-spin "Bonjour ﻿Agathe﻿, Je me permets de revenir vers vous concernant mon précédent m…" at bounding box center [378, 163] width 268 height 216
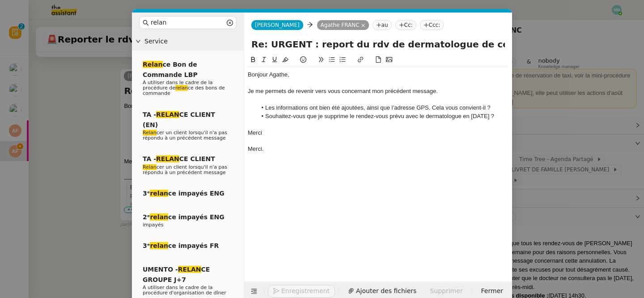
scroll to position [406, 0]
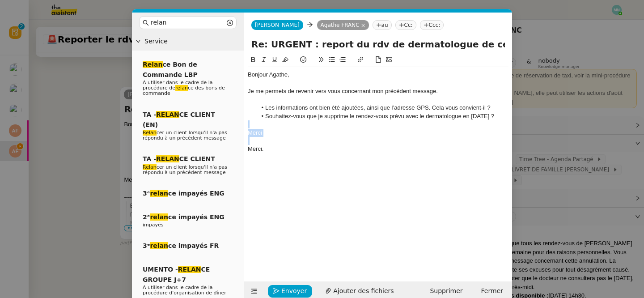
drag, startPoint x: 268, startPoint y: 138, endPoint x: 237, endPoint y: 127, distance: 32.2
click at [237, 127] on nz-layout "relan Service Relan ce Bon de Commande LBP A utiliser dans le cadre de la procé…" at bounding box center [322, 157] width 380 height 288
click at [289, 293] on span "Envoyer" at bounding box center [293, 291] width 25 height 10
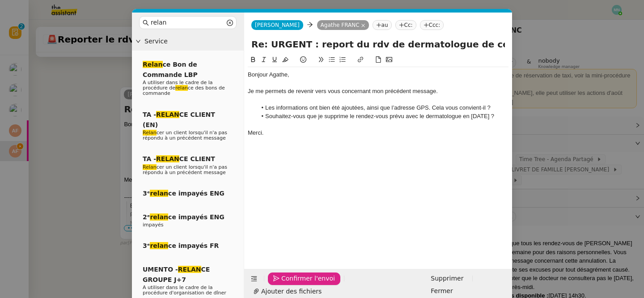
click at [289, 283] on span "Confirmer l'envoi" at bounding box center [308, 278] width 54 height 10
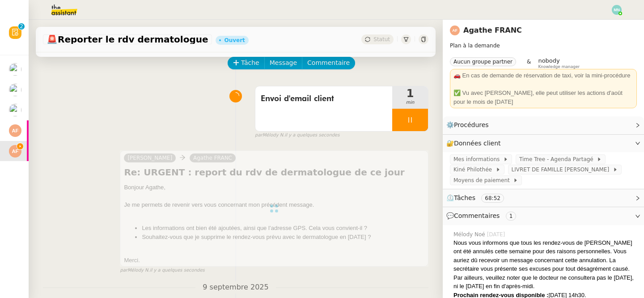
scroll to position [0, 0]
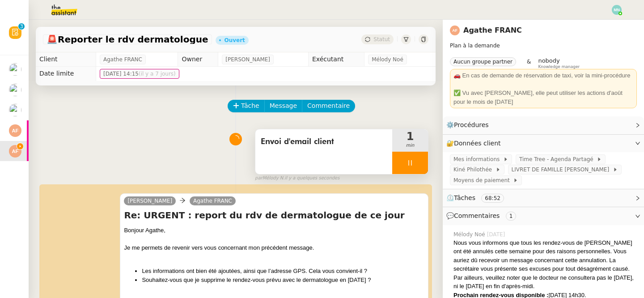
click at [405, 167] on div at bounding box center [410, 163] width 36 height 22
click at [418, 167] on button at bounding box center [419, 163] width 18 height 22
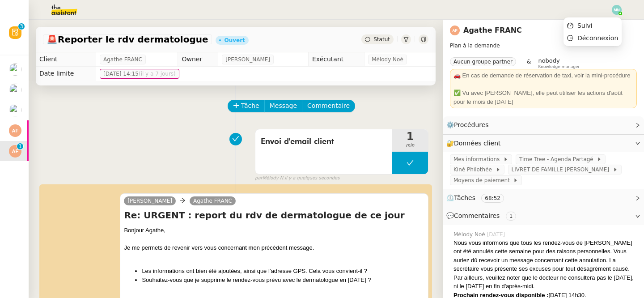
click at [618, 10] on img at bounding box center [617, 10] width 10 height 10
click at [596, 26] on li "Suivi" at bounding box center [592, 25] width 58 height 13
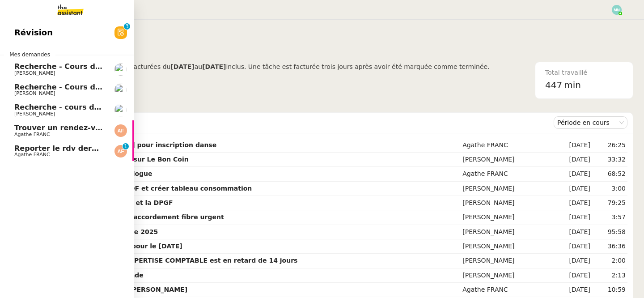
click at [56, 71] on span "[PERSON_NAME]" at bounding box center [59, 73] width 90 height 5
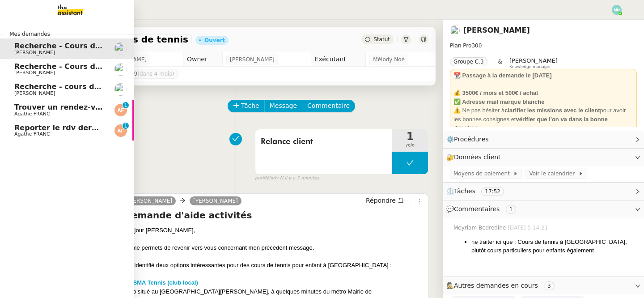
click at [80, 127] on span "Reporter le rdv dermatologue" at bounding box center [74, 127] width 120 height 8
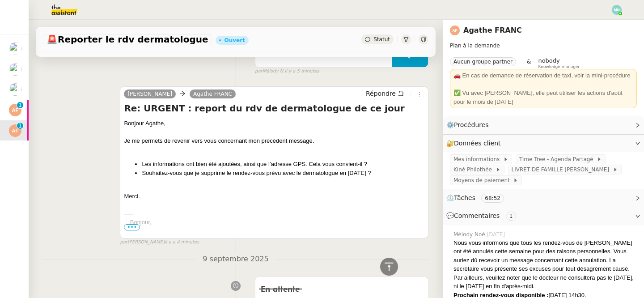
scroll to position [105, 0]
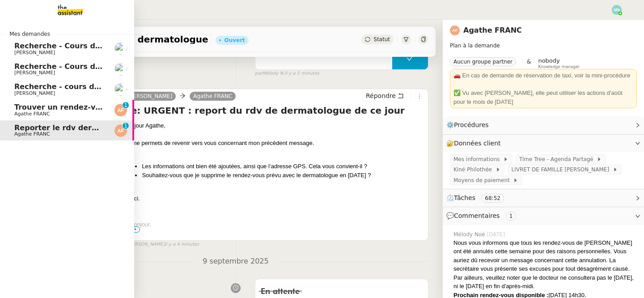
click at [48, 107] on span "Trouver un rendez-vous pour radio EOS" at bounding box center [93, 107] width 158 height 8
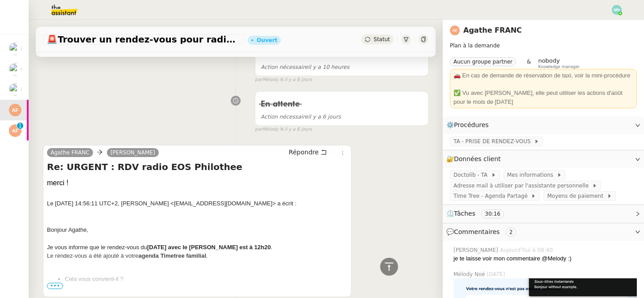
scroll to position [480, 0]
drag, startPoint x: 290, startPoint y: 245, endPoint x: 149, endPoint y: 249, distance: 140.9
click at [149, 249] on div "Je vous informe que le rendez-vous du [DATE] avec le [PERSON_NAME] est à 12h20 ." at bounding box center [197, 246] width 300 height 9
copy div "[DATE] avec le [PERSON_NAME] est à 12h20 ."
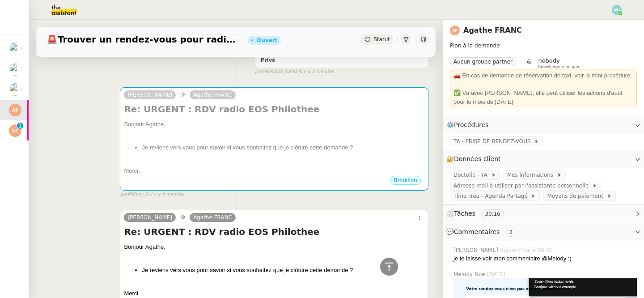
scroll to position [140, 0]
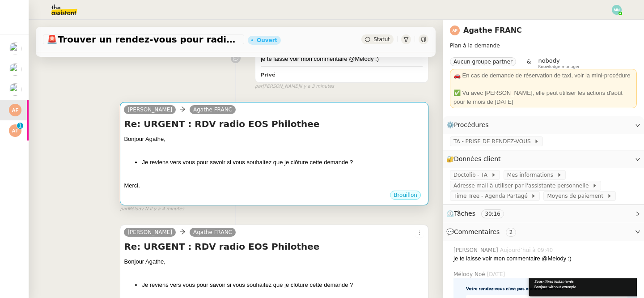
click at [233, 181] on div "Merci." at bounding box center [274, 185] width 300 height 9
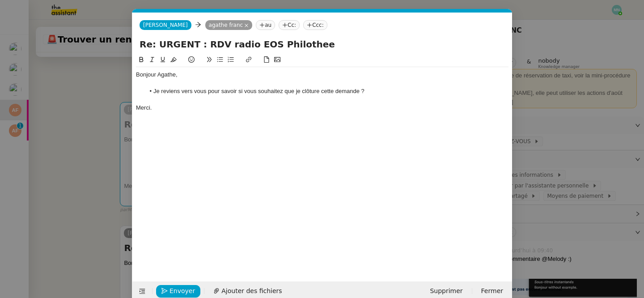
scroll to position [0, 19]
click at [154, 90] on li "Je reviens vers vous pour savoir si vous souhaitez que je clôture cette demande…" at bounding box center [327, 91] width 364 height 8
click at [576, 157] on nz-modal-container "Service TA - VOYAGE - PROPOSITION GLOBALE A utiliser dans le cadre de propositi…" at bounding box center [322, 149] width 644 height 298
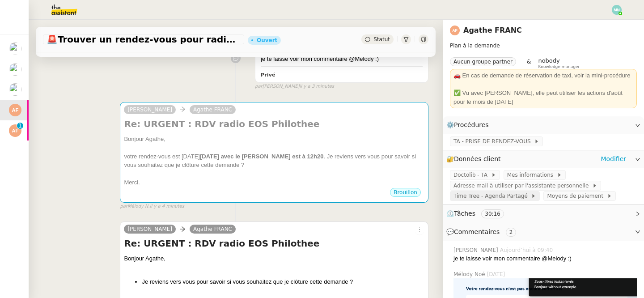
click at [513, 198] on span "Time Tree - Agenda Partagé" at bounding box center [491, 195] width 77 height 9
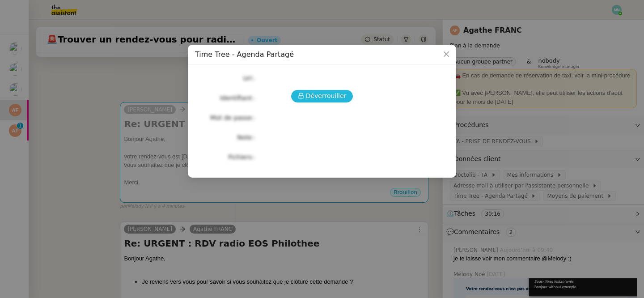
click at [329, 92] on span "Déverrouiller" at bounding box center [326, 96] width 41 height 10
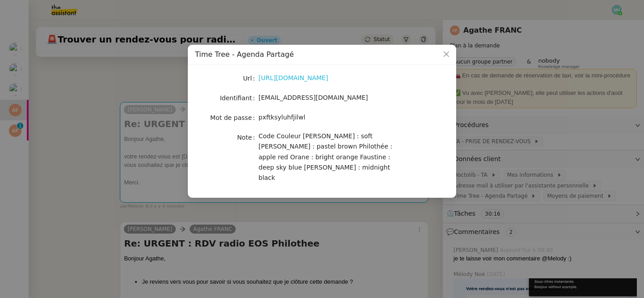
click at [298, 77] on link "[URL][DOMAIN_NAME]" at bounding box center [293, 77] width 70 height 7
click at [188, 185] on nz-modal-container "Time Tree - Agenda Partagé Url [URL][DOMAIN_NAME] Identifiant [EMAIL_ADDRESS][D…" at bounding box center [322, 149] width 644 height 298
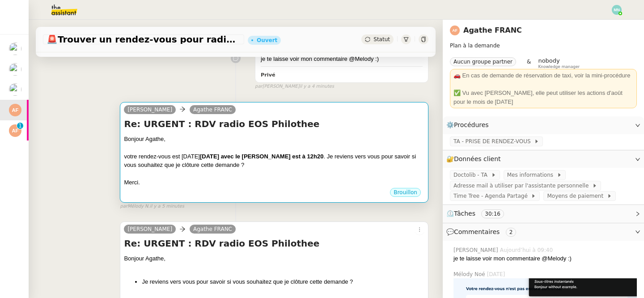
click at [280, 173] on div at bounding box center [274, 173] width 300 height 9
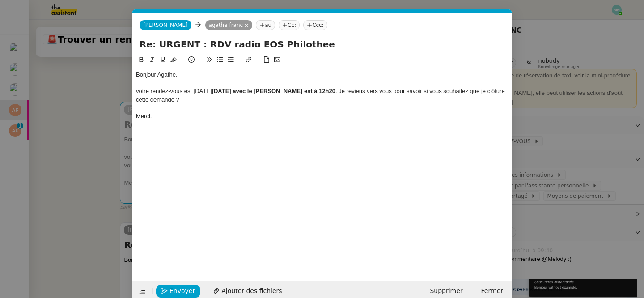
scroll to position [0, 19]
drag, startPoint x: 449, startPoint y: 90, endPoint x: 367, endPoint y: 91, distance: 82.7
click at [367, 91] on div "votre rendez-vous est [DATE] [DATE] avec le [PERSON_NAME] est à 12h20 . Je revi…" at bounding box center [322, 95] width 372 height 17
click at [95, 102] on nz-modal-container "Service TA - VOYAGE - PROPOSITION GLOBALE A utiliser dans le cadre de propositi…" at bounding box center [322, 149] width 644 height 298
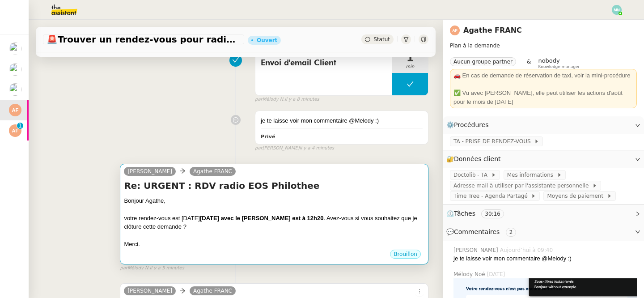
scroll to position [0, 0]
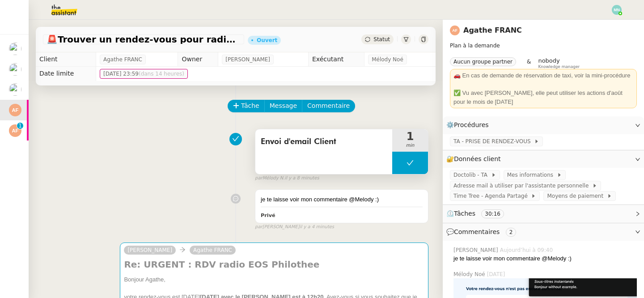
click at [401, 153] on button at bounding box center [410, 163] width 36 height 22
click at [401, 159] on icon at bounding box center [401, 162] width 7 height 7
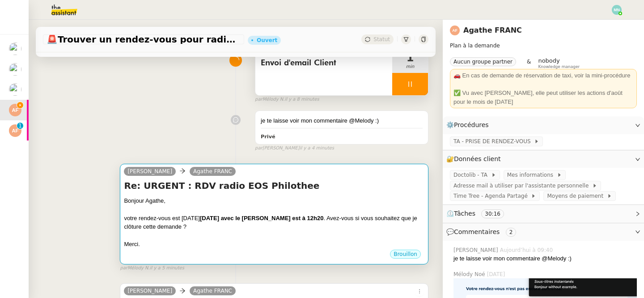
scroll to position [105, 0]
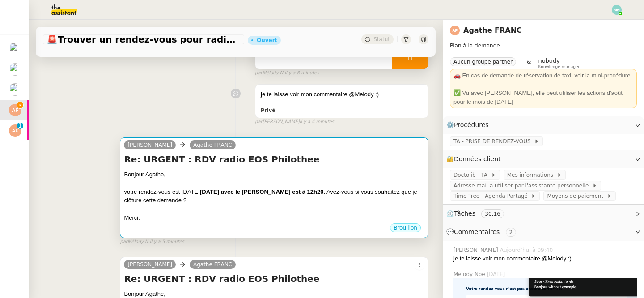
click at [350, 216] on div "Merci." at bounding box center [274, 217] width 300 height 9
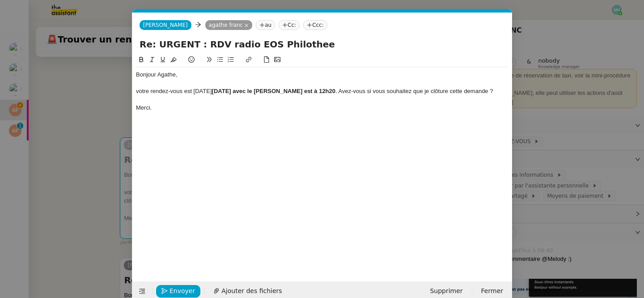
scroll to position [0, 19]
click at [393, 89] on div "votre rendez-vous est [DATE] [DATE] avec le [PERSON_NAME] est à 12h20 . Avez-vo…" at bounding box center [322, 91] width 372 height 8
click at [140, 97] on div "votre rendez-vous est [DATE] [DATE] avec le [PERSON_NAME] est à 12h20 . Avez-vo…" at bounding box center [322, 95] width 372 height 17
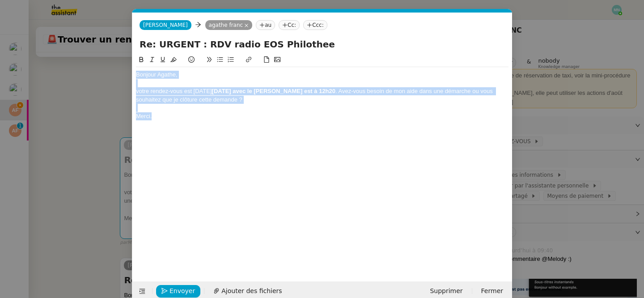
drag, startPoint x: 154, startPoint y: 117, endPoint x: 120, endPoint y: 64, distance: 62.9
click at [120, 64] on nz-modal-container "Service TA - VOYAGE - PROPOSITION GLOBALE A utiliser dans le cadre de propositi…" at bounding box center [322, 149] width 644 height 298
copy div "Bonjour Agathe, votre rendez-vous est [DATE] [DATE] avec le [PERSON_NAME] est à…"
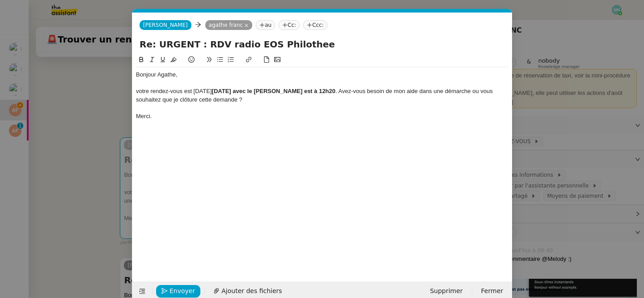
click at [242, 88] on strong "[DATE] avec le [PERSON_NAME] est à 12h20" at bounding box center [273, 91] width 123 height 7
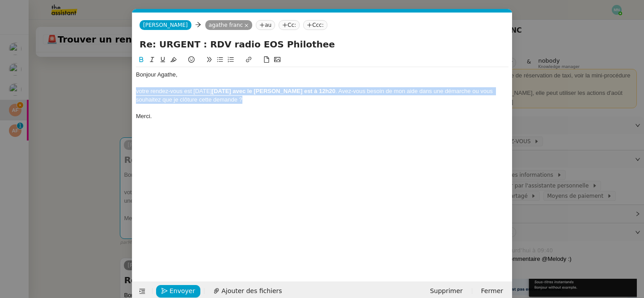
drag, startPoint x: 267, startPoint y: 100, endPoint x: 130, endPoint y: 87, distance: 137.4
click at [130, 87] on nz-modal-container "Service TA - VOYAGE - PROPOSITION GLOBALE A utiliser dans le cadre de propositi…" at bounding box center [322, 149] width 644 height 298
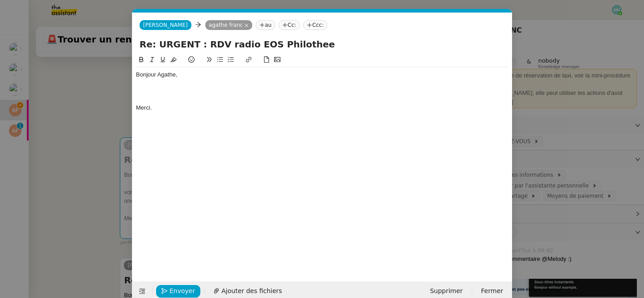
scroll to position [0, 0]
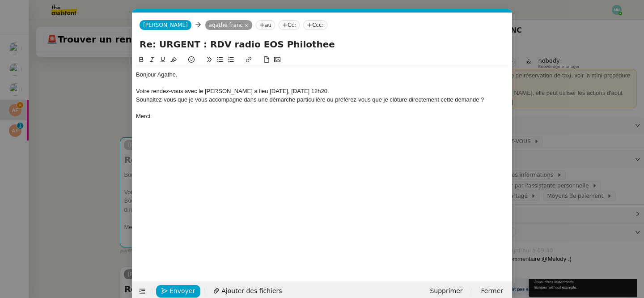
click at [378, 88] on div "Votre rendez-vous avec le [PERSON_NAME] a lieu [DATE], [DATE] 12h20." at bounding box center [322, 91] width 372 height 8
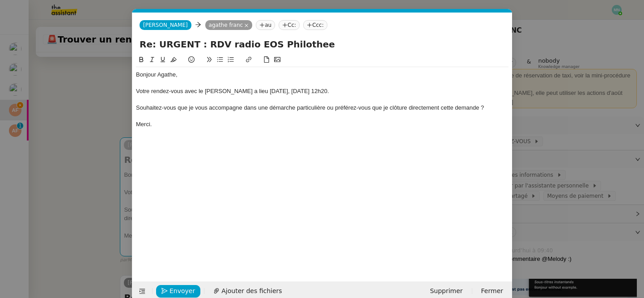
drag, startPoint x: 494, startPoint y: 106, endPoint x: 133, endPoint y: 109, distance: 360.9
click at [133, 109] on nz-spin "Bonjour Agathe, Votre rendez-vous avec le [PERSON_NAME] a lieu [DATE], [DATE] 1…" at bounding box center [322, 163] width 380 height 216
click at [220, 59] on icon at bounding box center [220, 59] width 6 height 5
click at [378, 91] on div "Votre rendez-vous avec le [PERSON_NAME] a lieu [DATE], [DATE] 12h20." at bounding box center [322, 91] width 372 height 8
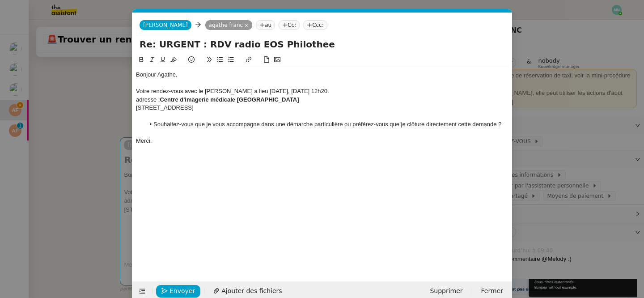
click at [138, 97] on div "adresse : Centre d'imagerie médicale AUTEUIL" at bounding box center [322, 100] width 372 height 8
click at [235, 110] on div "[STREET_ADDRESS]" at bounding box center [322, 108] width 372 height 8
click at [226, 106] on div "[STREET_ADDRESS]" at bounding box center [322, 108] width 372 height 8
click at [67, 163] on nz-modal-container "Service TA - VOYAGE - PROPOSITION GLOBALE A utiliser dans le cadre de propositi…" at bounding box center [322, 149] width 644 height 298
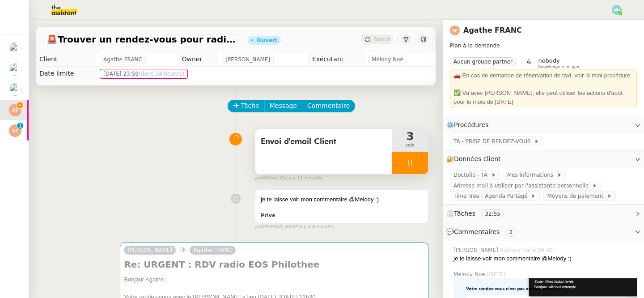
click at [404, 160] on div at bounding box center [410, 163] width 36 height 22
click at [427, 162] on button at bounding box center [419, 163] width 18 height 22
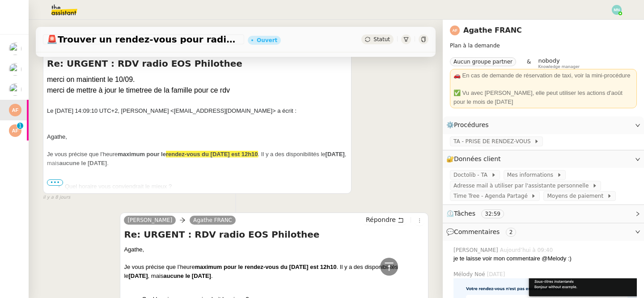
scroll to position [1144, 0]
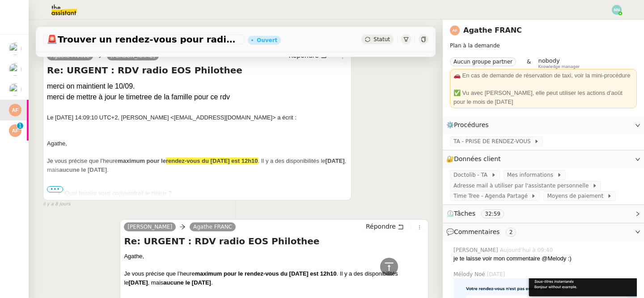
click at [55, 186] on span "•••" at bounding box center [55, 189] width 16 height 6
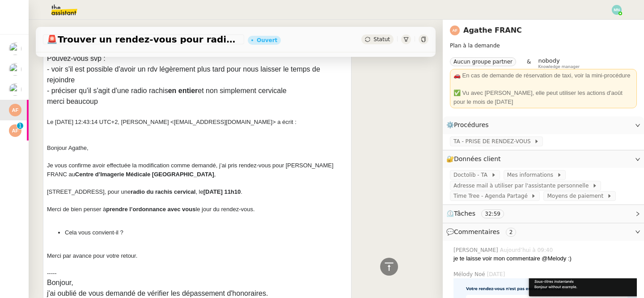
scroll to position [1388, 0]
drag, startPoint x: 151, startPoint y: 174, endPoint x: 48, endPoint y: 175, distance: 102.9
click at [48, 175] on div "Je vous confirme avoir effectuée la modification comme demandé, j’ai pris rende…" at bounding box center [197, 168] width 300 height 17
copy div "Centre d’Imagerie Médicale [GEOGRAPHIC_DATA] ,"
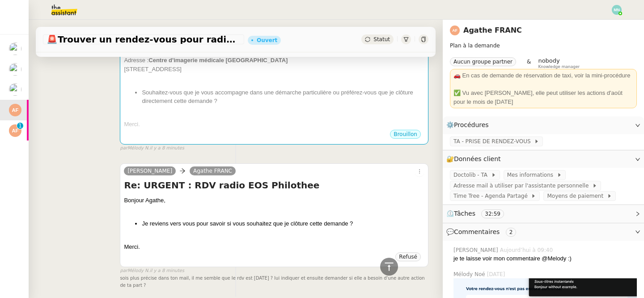
scroll to position [0, 0]
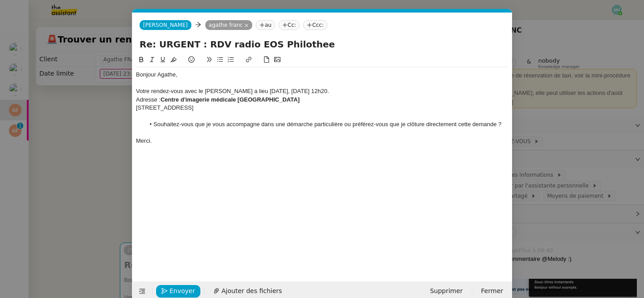
scroll to position [0, 19]
drag, startPoint x: 228, startPoint y: 109, endPoint x: 240, endPoint y: 100, distance: 15.7
click at [240, 100] on div "Bonjour Agathe, Votre rendez-vous avec le [PERSON_NAME] a lieu [DATE], [DATE] 1…" at bounding box center [322, 107] width 372 height 81
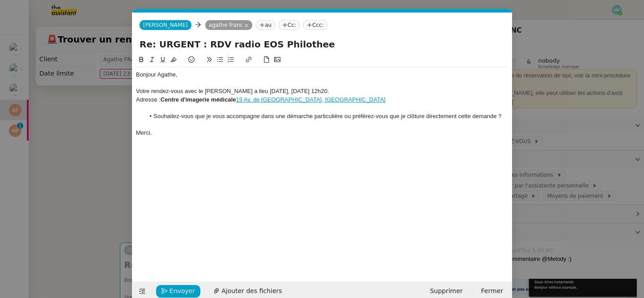
scroll to position [0, 0]
click at [236, 98] on strong "Centre d'imagerie médicale" at bounding box center [199, 99] width 76 height 7
click at [347, 99] on div "Adresse : Centre d'imagerie médicale [STREET_ADDRESS] de [GEOGRAPHIC_DATA], [GE…" at bounding box center [322, 100] width 372 height 8
click at [270, 258] on div "Bonjour Agathe, Votre rendez-vous avec le [PERSON_NAME] a lieu [DATE], [DATE] 1…" at bounding box center [322, 161] width 372 height 213
click at [609, 197] on nz-modal-container "Service TA - VOYAGE - PROPOSITION GLOBALE A utiliser dans le cadre de propositi…" at bounding box center [322, 149] width 644 height 298
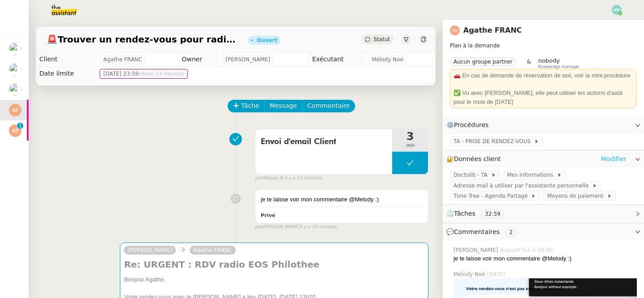
click at [618, 156] on link "Modifier" at bounding box center [613, 159] width 25 height 10
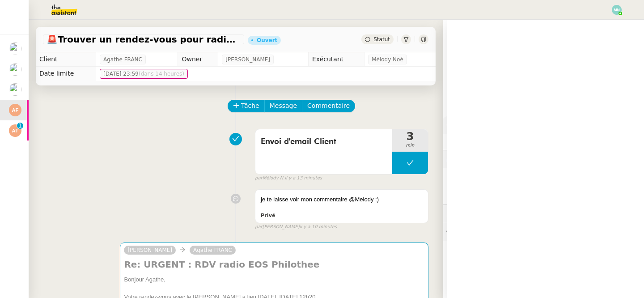
click at [478, 176] on span "Doctolib - TA" at bounding box center [472, 174] width 38 height 9
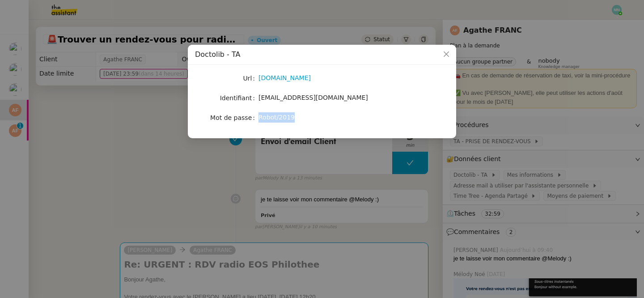
drag, startPoint x: 301, startPoint y: 116, endPoint x: 258, endPoint y: 117, distance: 43.4
click at [258, 117] on nz-form-item "Mot de passe [SECURITY_DATA]" at bounding box center [322, 117] width 254 height 13
copy nz-form-item "Robot/2019"
click at [152, 216] on nz-modal-container "Doctolib - TA Url [DOMAIN_NAME] Identifiant [EMAIL_ADDRESS][DOMAIN_NAME] Mot de…" at bounding box center [322, 149] width 644 height 298
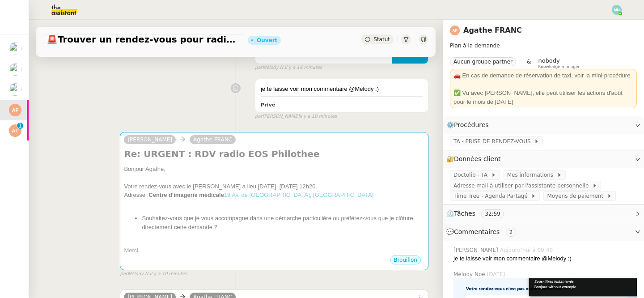
scroll to position [163, 0]
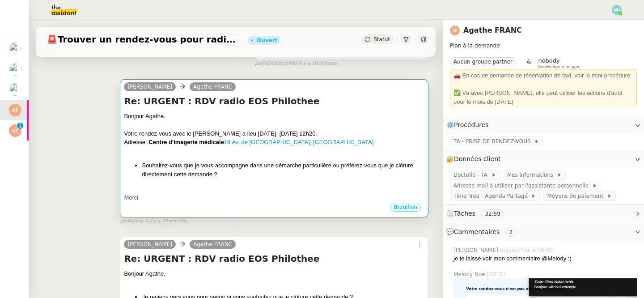
click at [233, 172] on li "Souhaitez-vous que je vous accompagne dans une démarche particulière ou préfére…" at bounding box center [283, 169] width 283 height 17
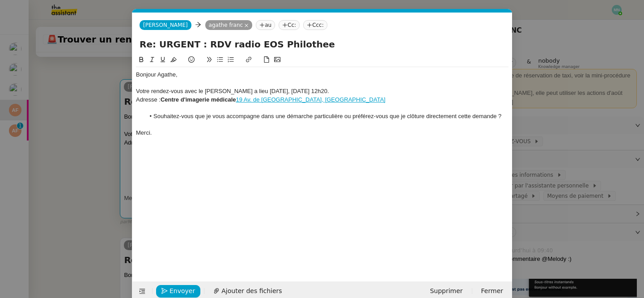
scroll to position [14, 0]
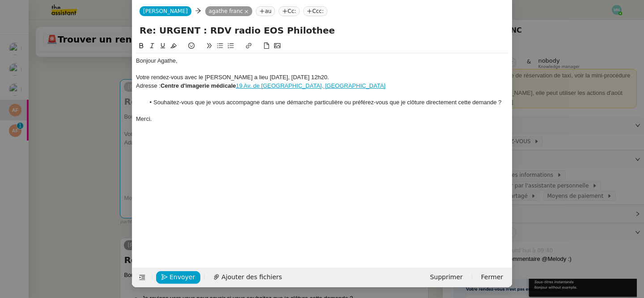
click at [236, 86] on strong "Centre d'imagerie médicale" at bounding box center [199, 85] width 76 height 7
drag, startPoint x: 240, startPoint y: 83, endPoint x: 258, endPoint y: 83, distance: 18.8
click at [258, 83] on div "Adresse : Centre d'imagerie médicale Tourville [STREET_ADDRESS] de [GEOGRAPHIC_…" at bounding box center [322, 86] width 372 height 8
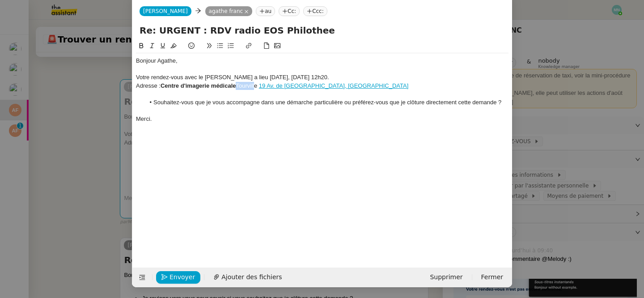
click at [258, 85] on div "Adresse : Centre d'imagerie médicale Tourville [STREET_ADDRESS] de [GEOGRAPHIC_…" at bounding box center [322, 86] width 372 height 8
click at [242, 86] on div "Adresse : Centre d'imagerie médicale Tourville [STREET_ADDRESS] de [GEOGRAPHIC_…" at bounding box center [322, 86] width 372 height 8
drag, startPoint x: 239, startPoint y: 85, endPoint x: 260, endPoint y: 86, distance: 21.1
click at [260, 86] on div "Adresse : Centre d'imagerie médicale Tourville [STREET_ADDRESS] de [GEOGRAPHIC_…" at bounding box center [322, 86] width 372 height 8
click at [142, 43] on icon at bounding box center [142, 45] width 4 height 5
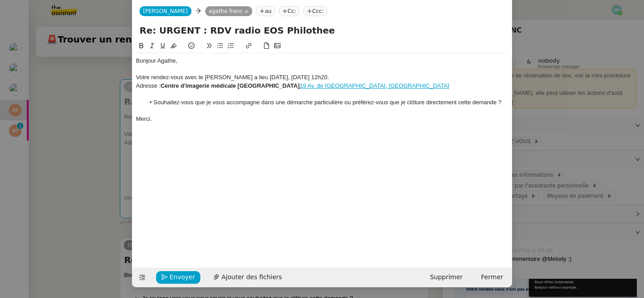
click at [208, 148] on div "Bonjour Agathe, Votre rendez-vous avec le [PERSON_NAME] a lieu [DATE], [DATE] 1…" at bounding box center [322, 147] width 372 height 213
click at [182, 275] on span "Envoyer" at bounding box center [181, 277] width 25 height 10
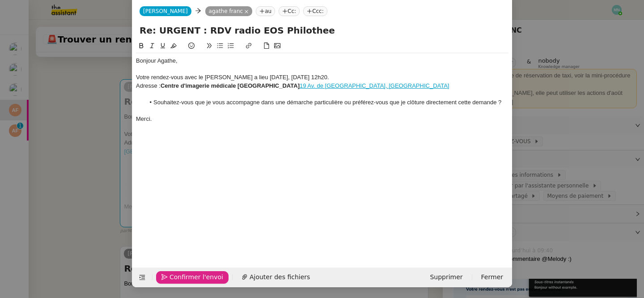
click at [182, 275] on span "Confirmer l'envoi" at bounding box center [196, 277] width 54 height 10
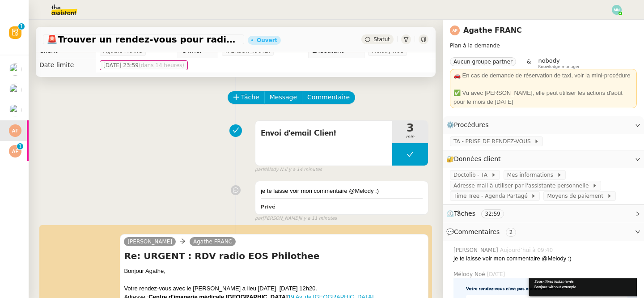
scroll to position [11, 0]
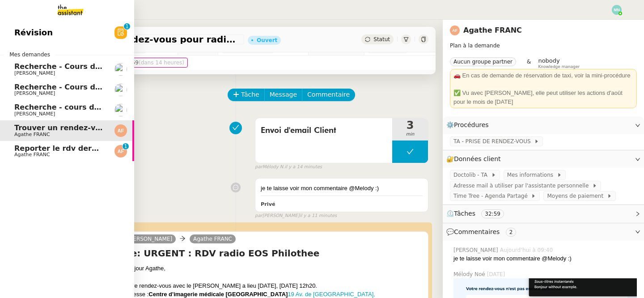
click at [37, 150] on span "Reporter le rdv dermatologue" at bounding box center [74, 148] width 120 height 8
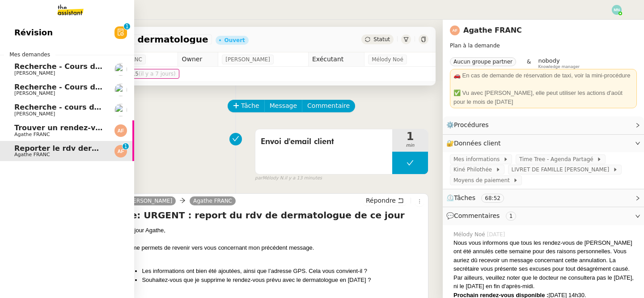
click at [47, 70] on span "[PERSON_NAME]" at bounding box center [34, 73] width 41 height 6
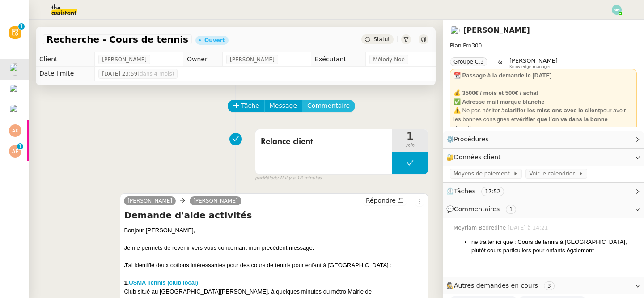
click at [331, 101] on span "Commentaire" at bounding box center [328, 106] width 42 height 10
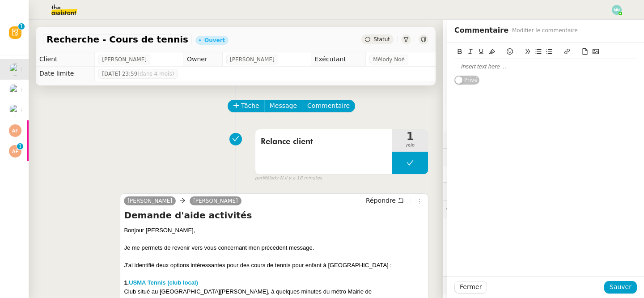
click at [470, 66] on div at bounding box center [545, 67] width 182 height 8
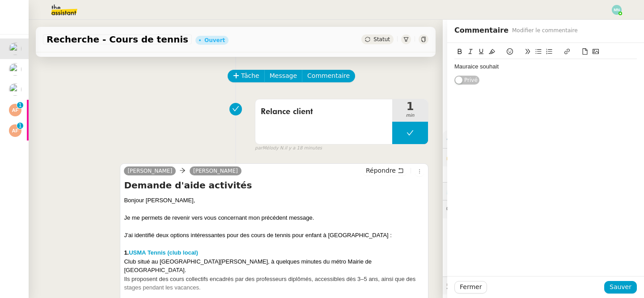
scroll to position [27, 0]
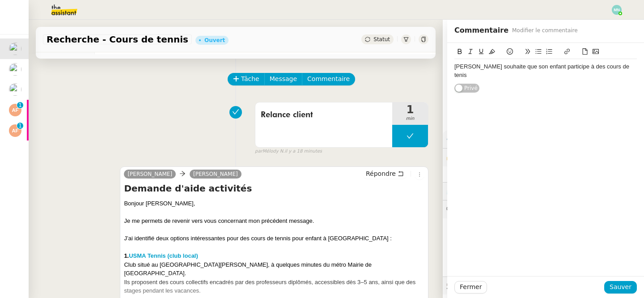
drag, startPoint x: 453, startPoint y: 66, endPoint x: 612, endPoint y: 73, distance: 158.9
click at [612, 73] on div "[PERSON_NAME] souhaite que son enfant participe à des cours de tenis Privé" at bounding box center [545, 68] width 197 height 51
drag, startPoint x: 620, startPoint y: 67, endPoint x: 440, endPoint y: 68, distance: 179.3
click at [440, 68] on app-ticket "Recherche - Cours de tennis Ouvert Statut Client [PERSON_NAME] Owner [PERSON_NA…" at bounding box center [336, 159] width 615 height 278
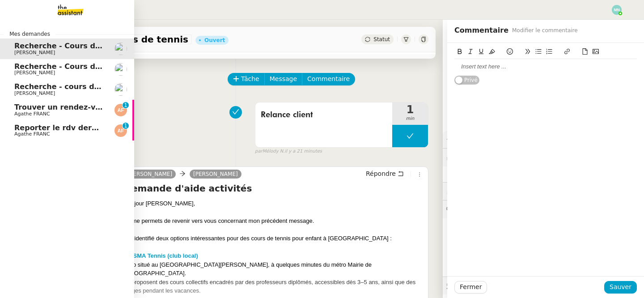
click at [17, 110] on span "Trouver un rendez-vous pour radio EOS" at bounding box center [93, 107] width 158 height 8
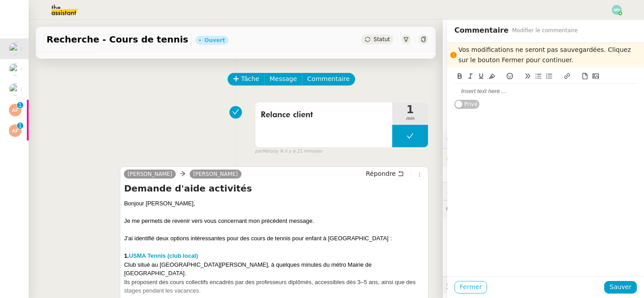
click at [471, 286] on span "Fermer" at bounding box center [471, 287] width 22 height 10
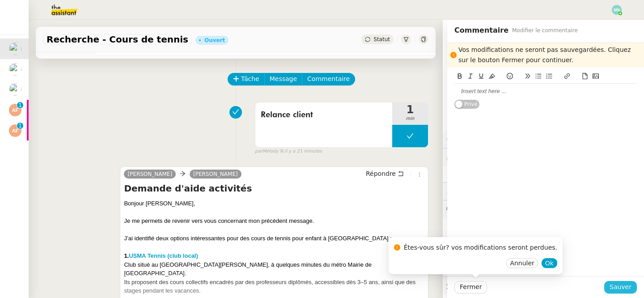
click at [630, 288] on span "Sauver" at bounding box center [620, 287] width 22 height 10
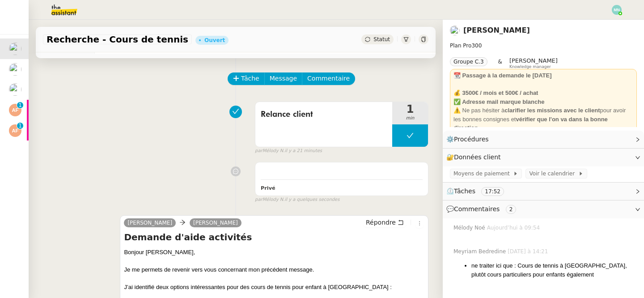
scroll to position [16, 0]
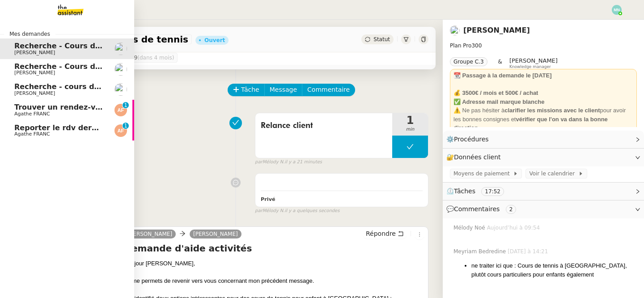
click at [25, 109] on span "Trouver un rendez-vous pour radio EOS" at bounding box center [93, 107] width 158 height 8
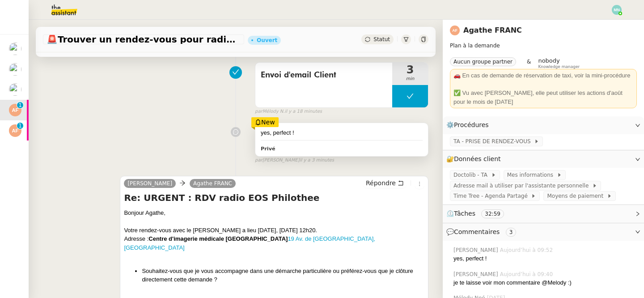
scroll to position [64, 0]
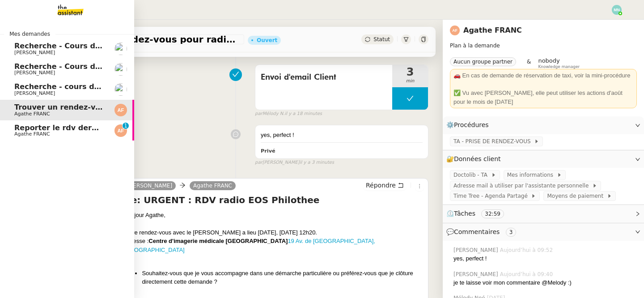
click at [26, 125] on span "Reporter le rdv dermatologue" at bounding box center [74, 127] width 120 height 8
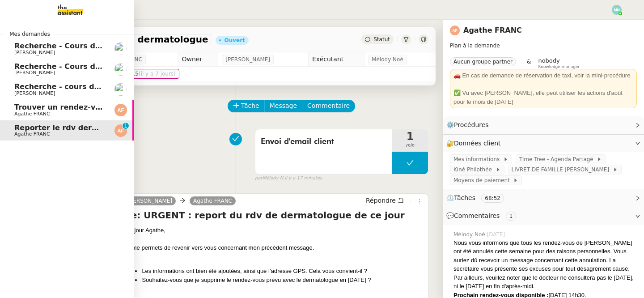
click at [25, 107] on span "Trouver un rendez-vous pour radio EOS" at bounding box center [93, 107] width 158 height 8
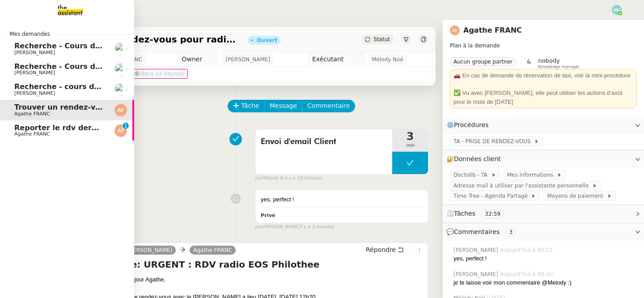
click at [39, 127] on span "Reporter le rdv dermatologue" at bounding box center [74, 127] width 120 height 8
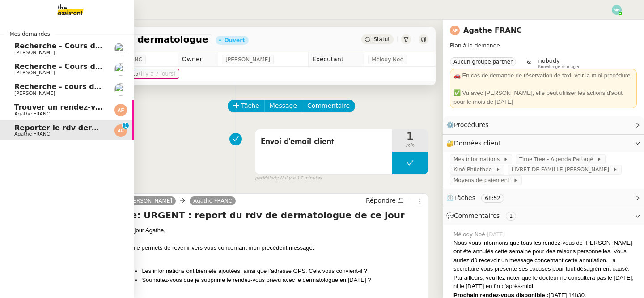
click at [36, 111] on span "Agathe FRANC" at bounding box center [32, 114] width 36 height 6
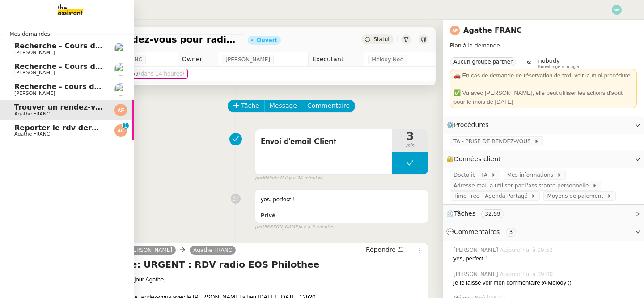
click at [20, 131] on span "Reporter le rdv dermatologue" at bounding box center [74, 127] width 120 height 8
